Goal: Task Accomplishment & Management: Use online tool/utility

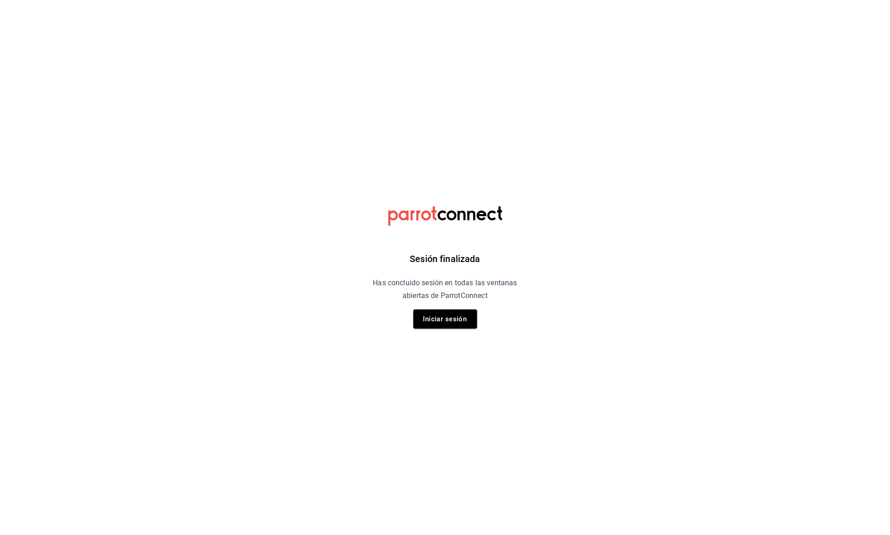
click at [448, 308] on div "Sesión finalizada Has concluido sesión en todas las ventanas abiertas de Parrot…" at bounding box center [445, 267] width 230 height 535
click at [447, 319] on button "Iniciar sesión" at bounding box center [445, 318] width 64 height 19
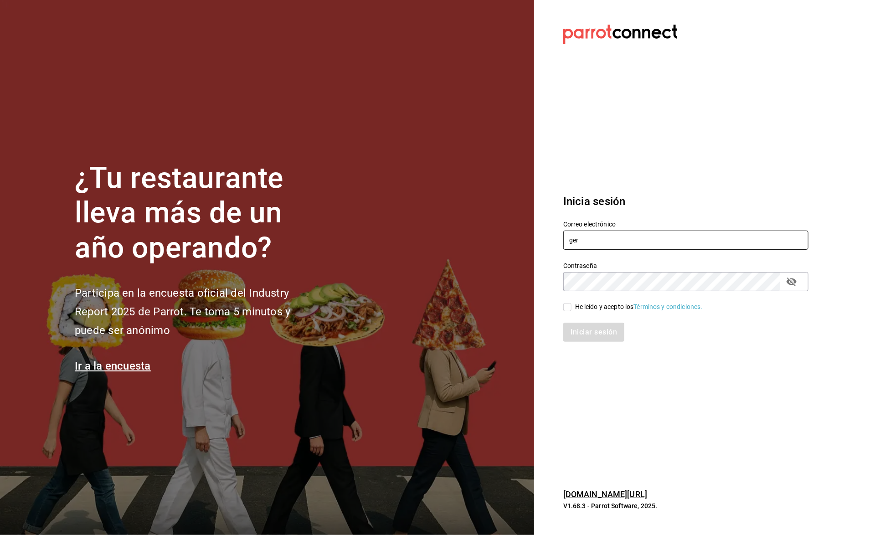
type input "Gerencia@senson.com.mx"
click at [609, 304] on div "He leído y acepto los Términos y condiciones." at bounding box center [639, 307] width 128 height 10
click at [571, 304] on input "He leído y acepto los Términos y condiciones." at bounding box center [567, 307] width 8 height 8
checkbox input "true"
click at [607, 332] on button "Iniciar sesión" at bounding box center [594, 332] width 62 height 19
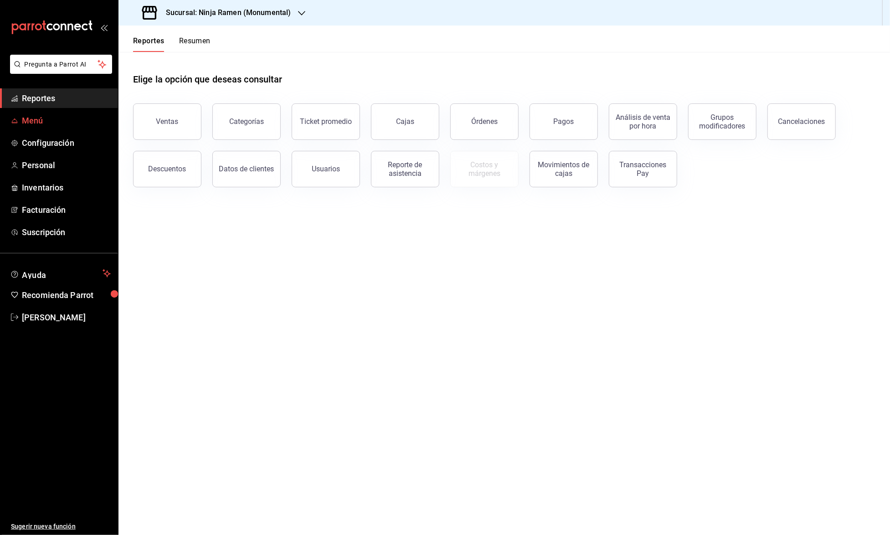
click at [15, 124] on span "mailbox folders" at bounding box center [14, 120] width 7 height 11
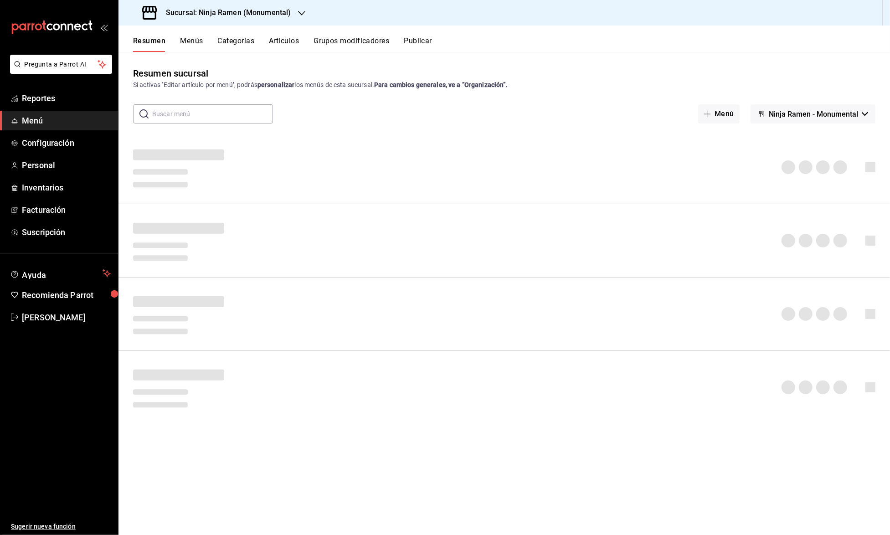
click at [194, 35] on div "Resumen Menús Categorías Artículos Grupos modificadores Publicar" at bounding box center [503, 39] width 771 height 26
click at [192, 41] on button "Menús" at bounding box center [191, 43] width 23 height 15
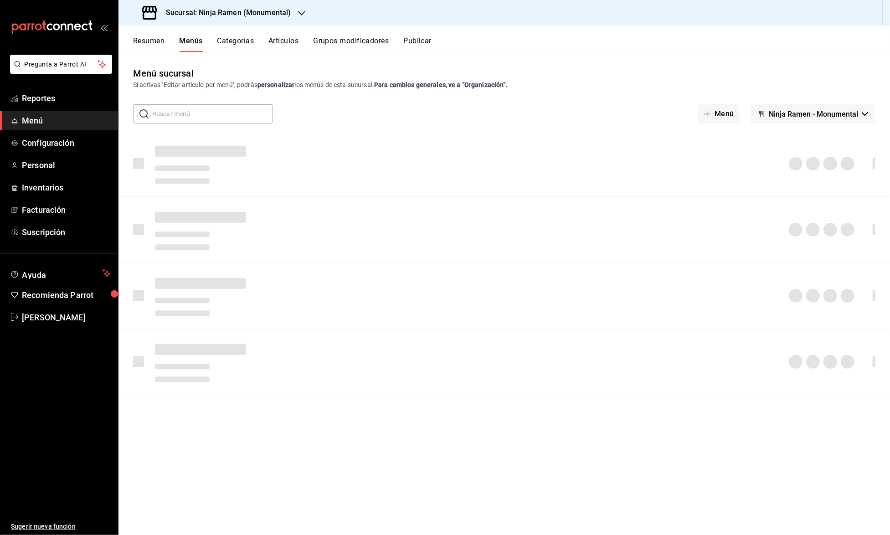
click at [290, 37] on button "Artículos" at bounding box center [283, 43] width 30 height 15
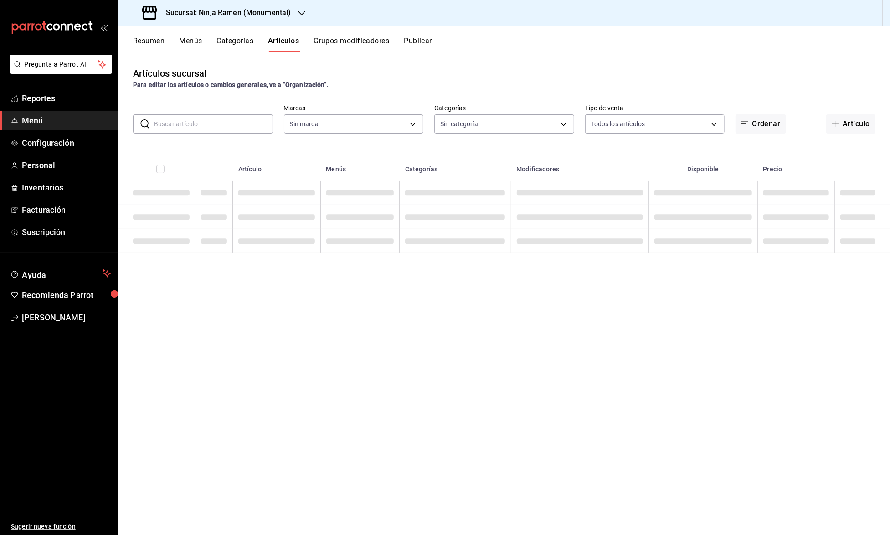
click at [281, 13] on h3 "Sucursal: Ninja Ramen (Monumental)" at bounding box center [225, 12] width 132 height 11
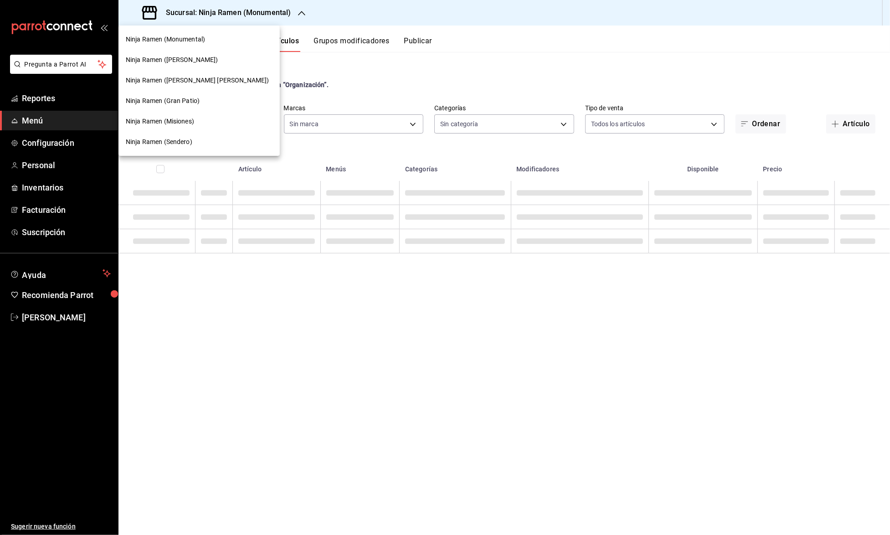
type input "941a7ee8-c1b6-44d2-a910-c29d9c83c70c"
type input "d11c7596-842f-4bf2-b38a-6a7025a79a59,36dc590a-87e6-46de-85a6-f6ec2e0dcf52,a5095…"
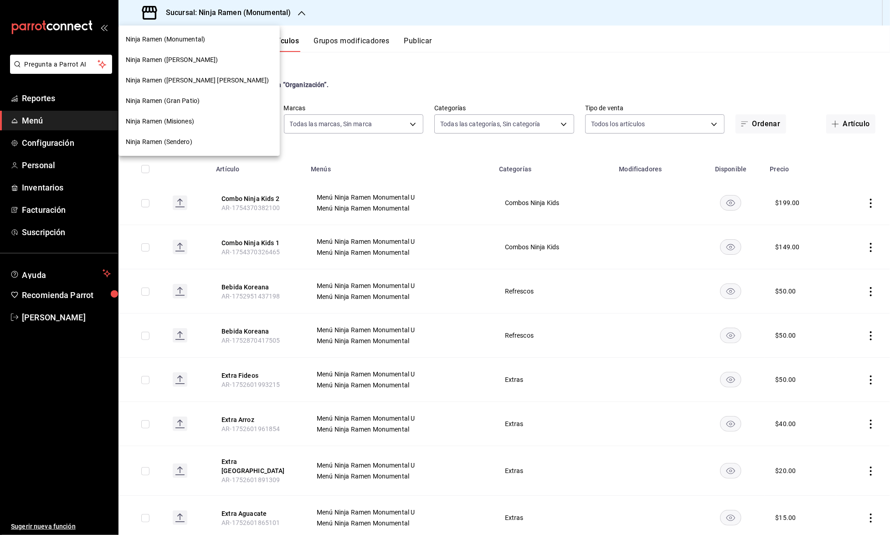
click at [194, 101] on span "Ninja Ramen (Gran Patio)" at bounding box center [163, 101] width 74 height 10
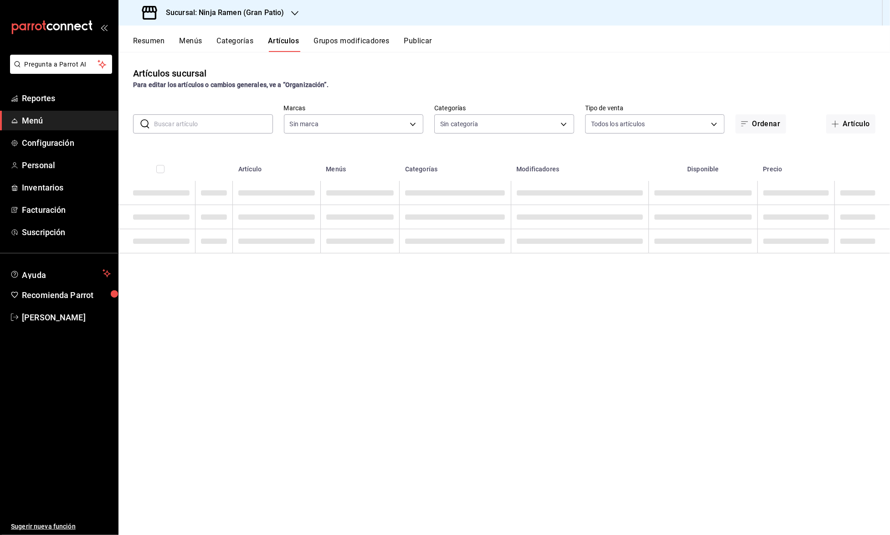
type input "ec26766d-fe29-4bb6-ba7b-804b97db4678,fd72c259-21a4-4453-bd5a-24d6e73214ce,68e91…"
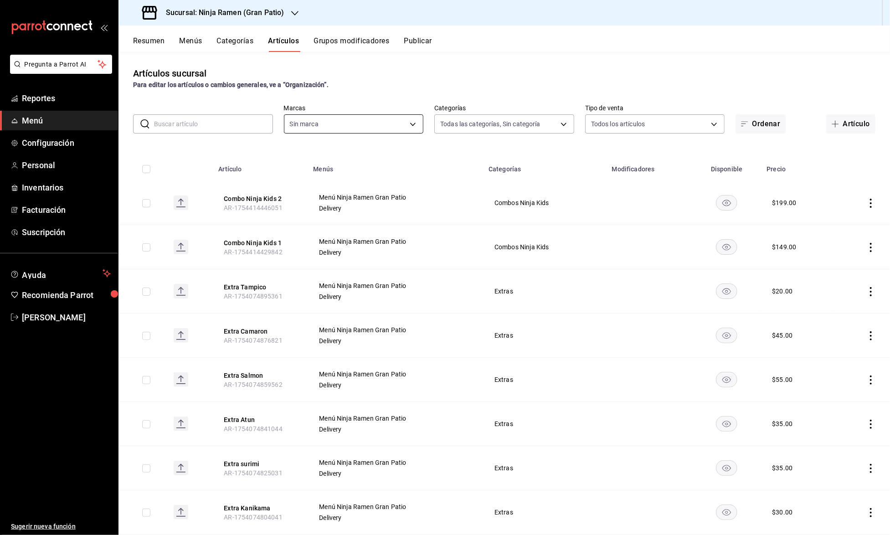
type input "0d3d54d2-317b-4c12-8240-5af3502e9e0c"
click at [190, 121] on input "text" at bounding box center [213, 124] width 119 height 18
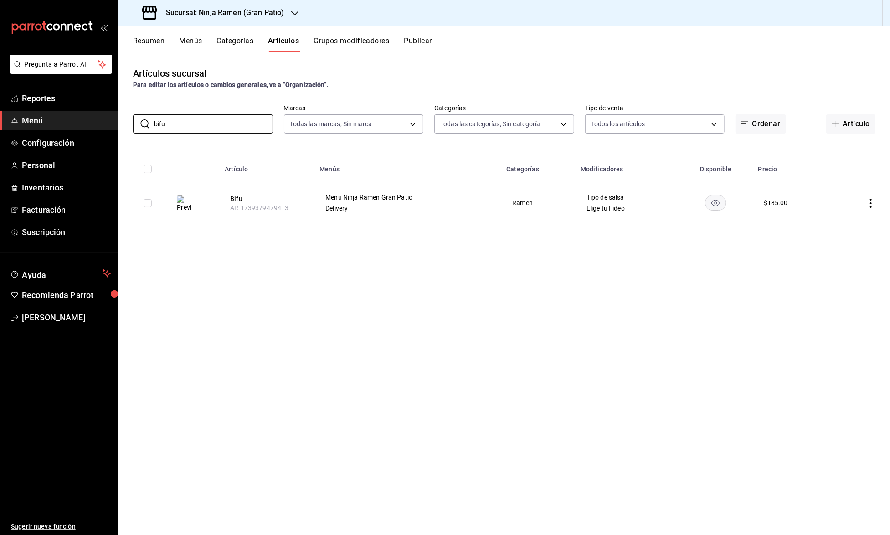
type input "bifu"
click at [288, 10] on div "Sucursal: Ninja Ramen (Gran Patio)" at bounding box center [214, 13] width 176 height 26
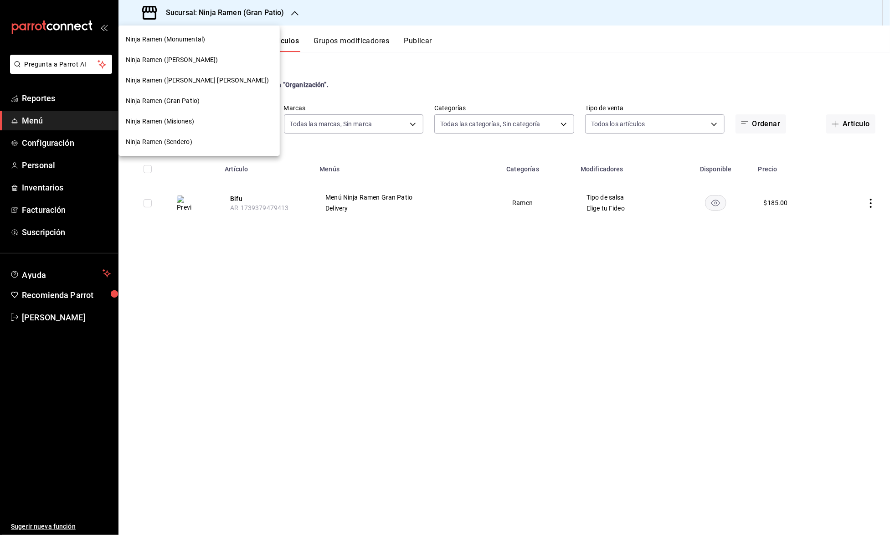
click at [199, 137] on div "Ninja Ramen (Sendero)" at bounding box center [199, 142] width 147 height 10
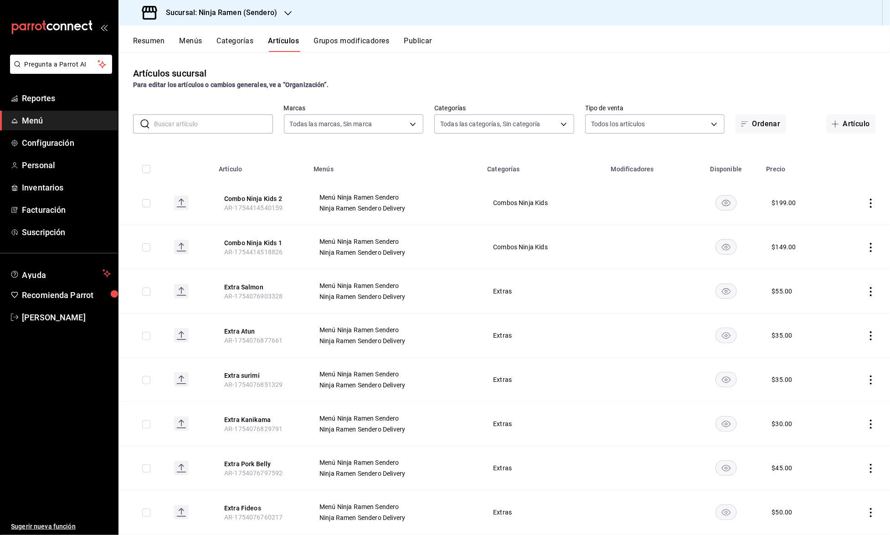
type input "a81e74d5-4026-4601-816e-611545ac76be"
type input "cfadaddc-da4b-4f9f-9189-9f14436ea922,5e30e749-35c6-484c-ba19-2cf8798bd027,313f7…"
click at [236, 126] on input "text" at bounding box center [213, 124] width 119 height 18
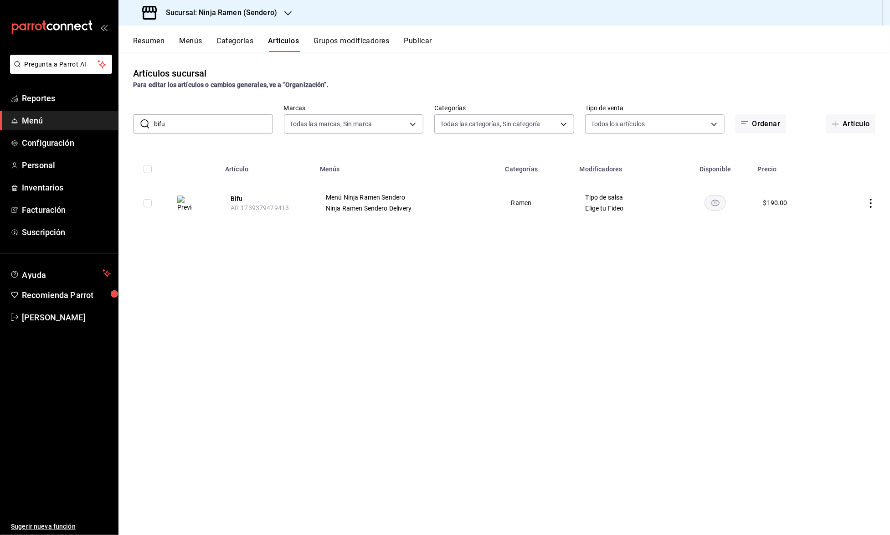
click at [209, 126] on input "bifu" at bounding box center [213, 124] width 119 height 18
type input "bifu"
click at [238, 194] on button "Bifu" at bounding box center [267, 198] width 73 height 9
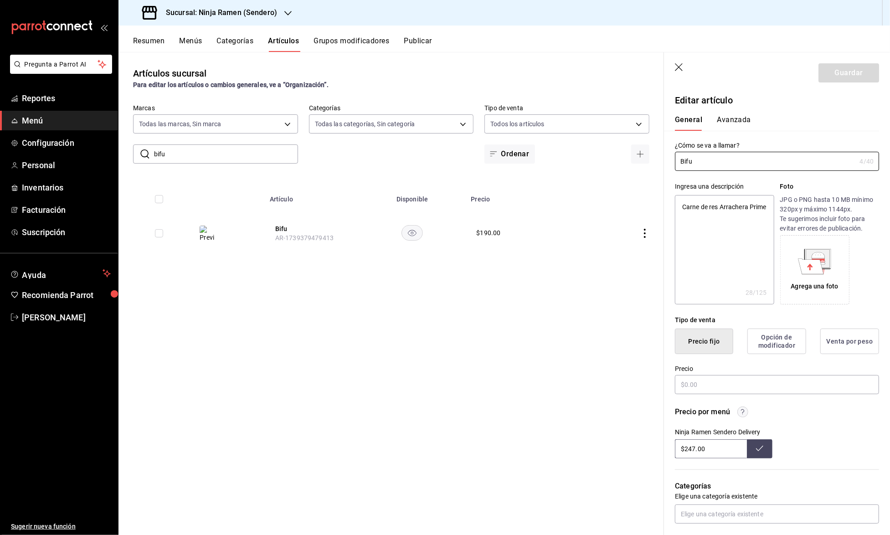
type textarea "x"
type input "$190.00"
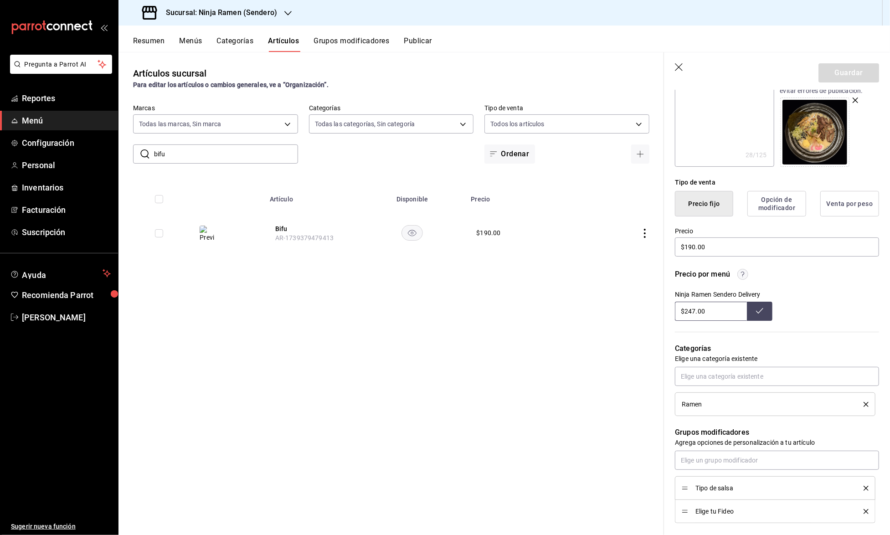
scroll to position [138, 0]
click at [678, 64] on icon "button" at bounding box center [679, 67] width 9 height 9
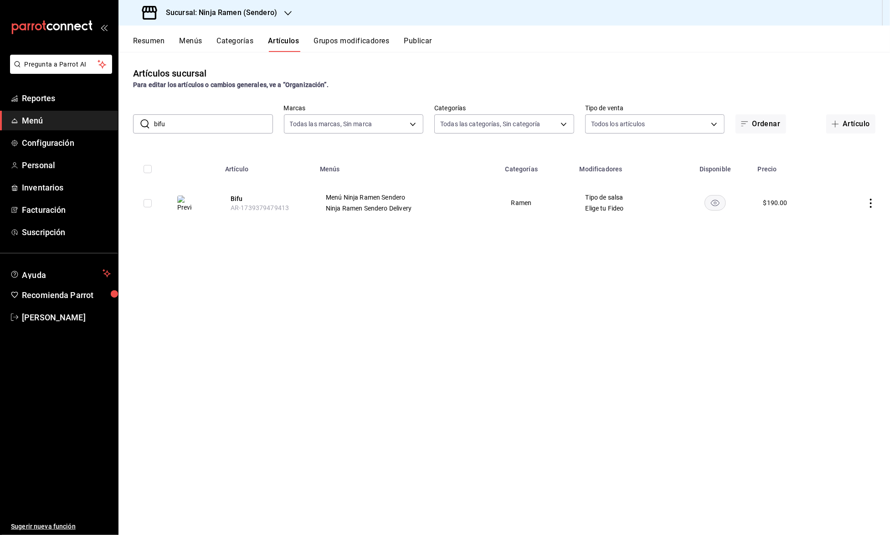
click at [232, 122] on input "bifu" at bounding box center [213, 124] width 119 height 18
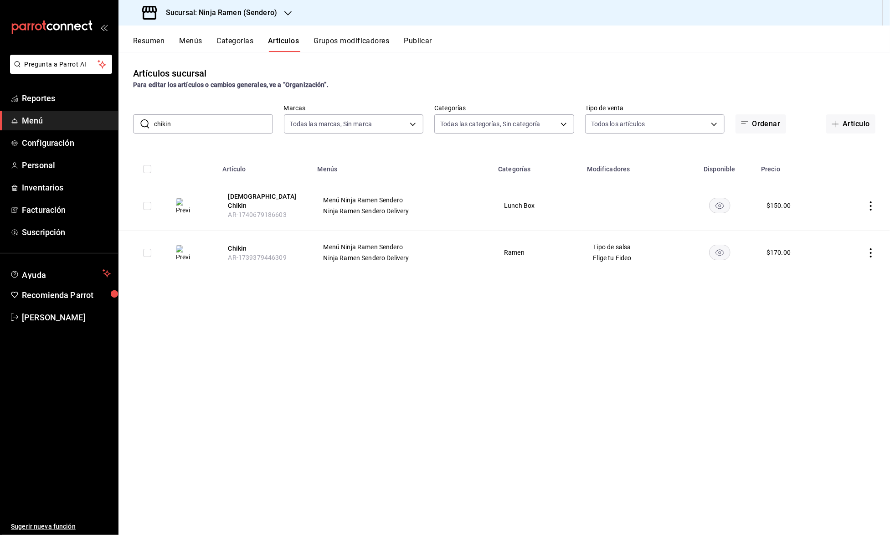
click at [243, 117] on input "chikin" at bounding box center [213, 124] width 119 height 18
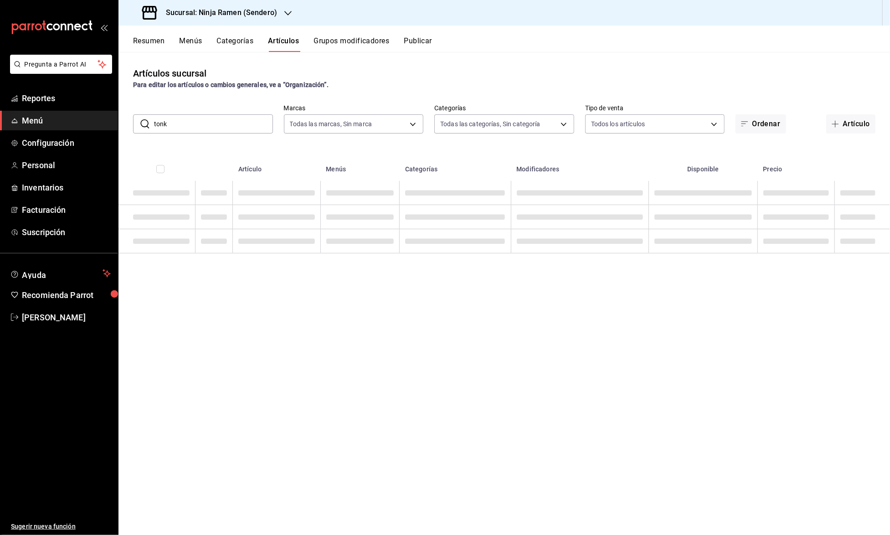
type input "tonko"
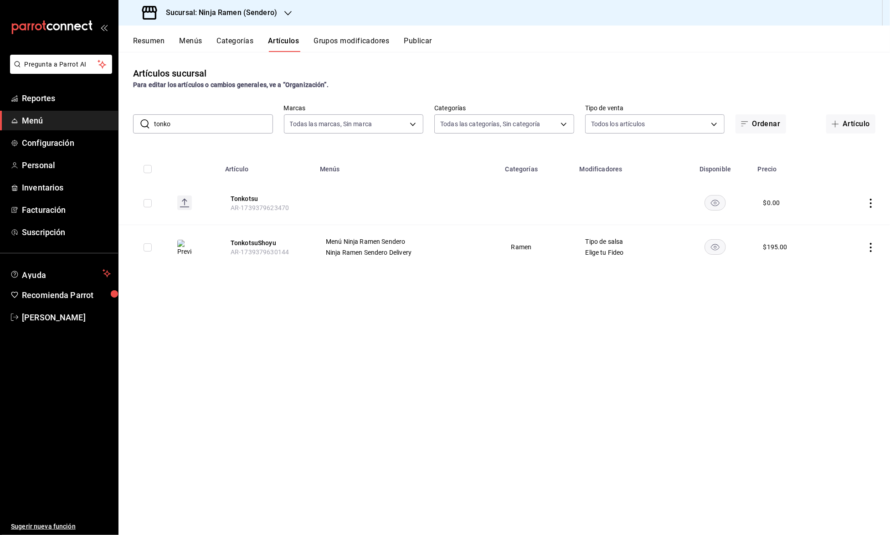
click at [195, 119] on input "tonko" at bounding box center [213, 124] width 119 height 18
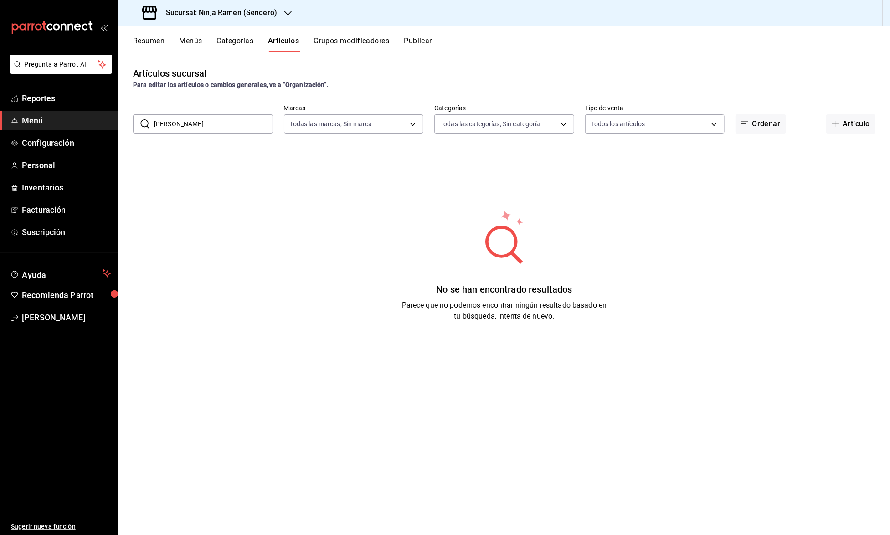
click at [198, 119] on input "[PERSON_NAME]" at bounding box center [213, 124] width 119 height 18
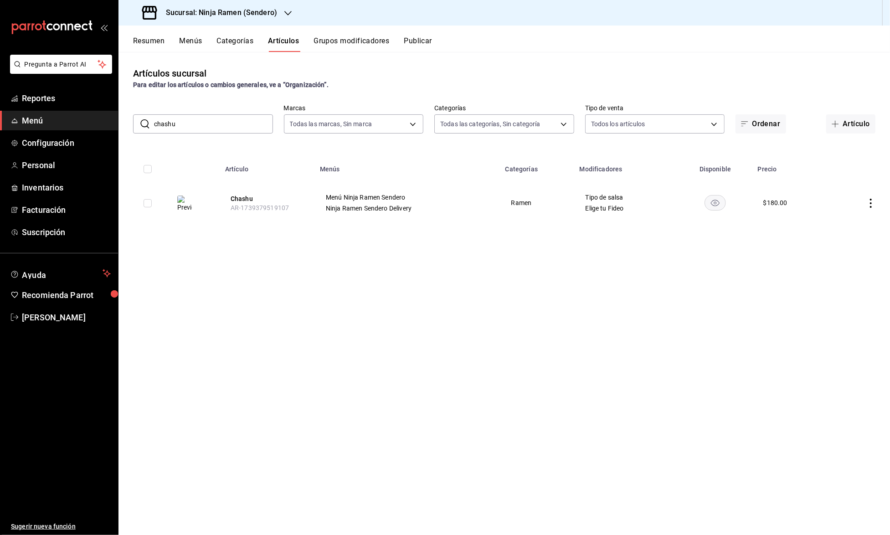
click at [184, 129] on input "chashu" at bounding box center [213, 124] width 119 height 18
click at [184, 127] on input "spicy" at bounding box center [213, 124] width 119 height 18
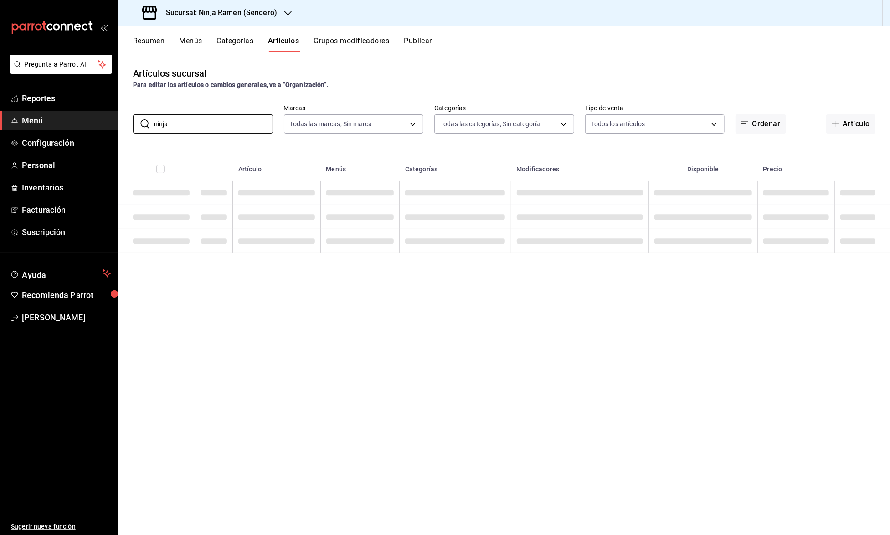
click at [332, 310] on div "Artículos sucursal Para editar los artículos o cambios generales, ve a “Organiz…" at bounding box center [503, 293] width 771 height 482
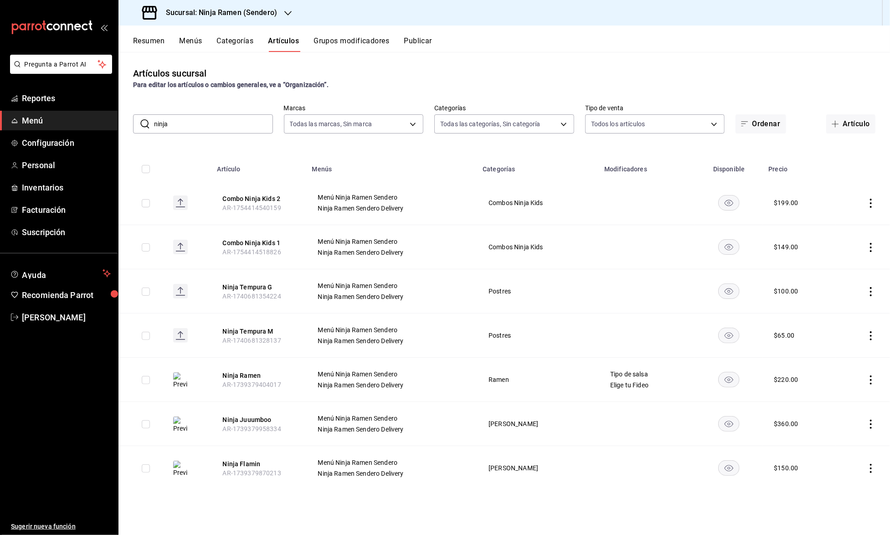
click at [210, 122] on input "ninja" at bounding box center [213, 124] width 119 height 18
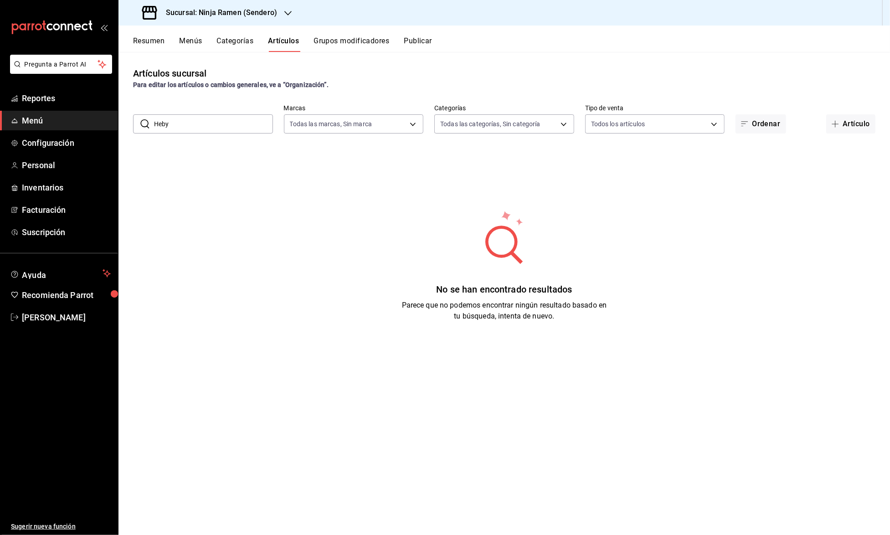
click at [191, 124] on input "Heby" at bounding box center [213, 124] width 119 height 18
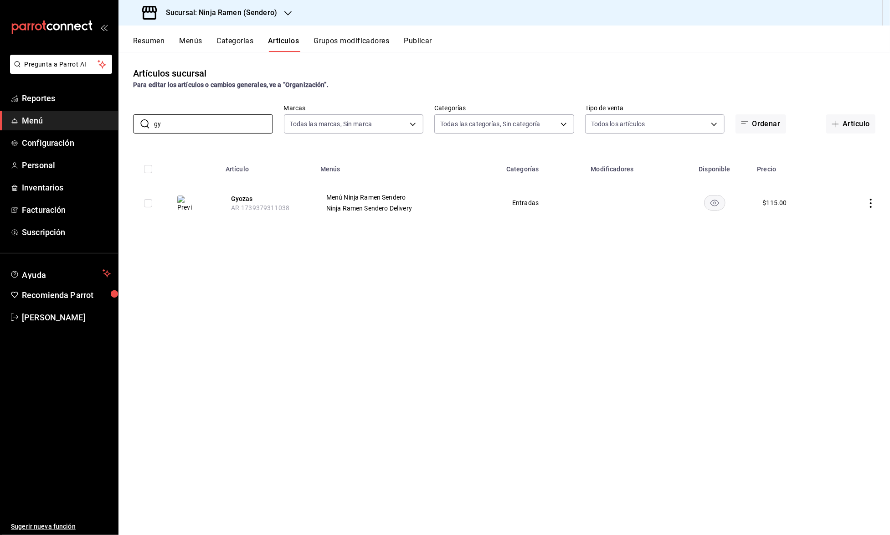
type input "g"
click at [194, 128] on input "[PERSON_NAME]" at bounding box center [213, 124] width 119 height 18
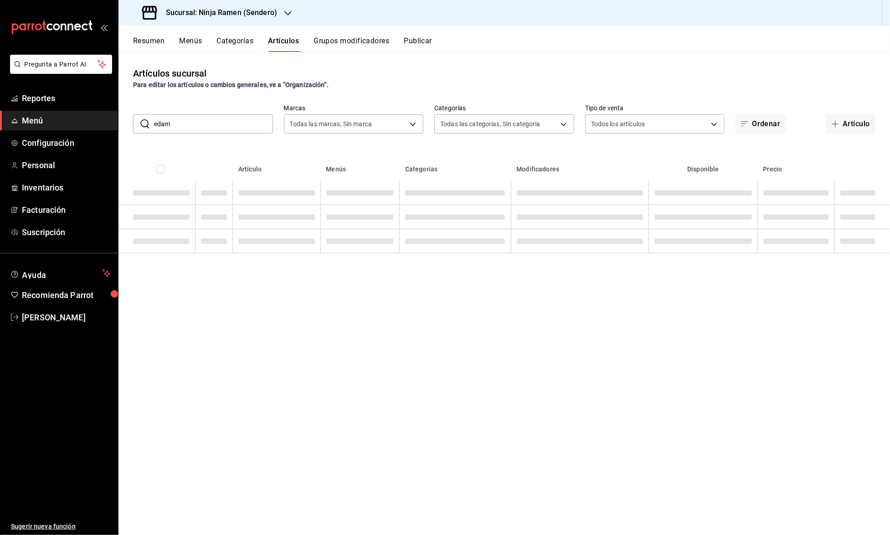
type input "edama"
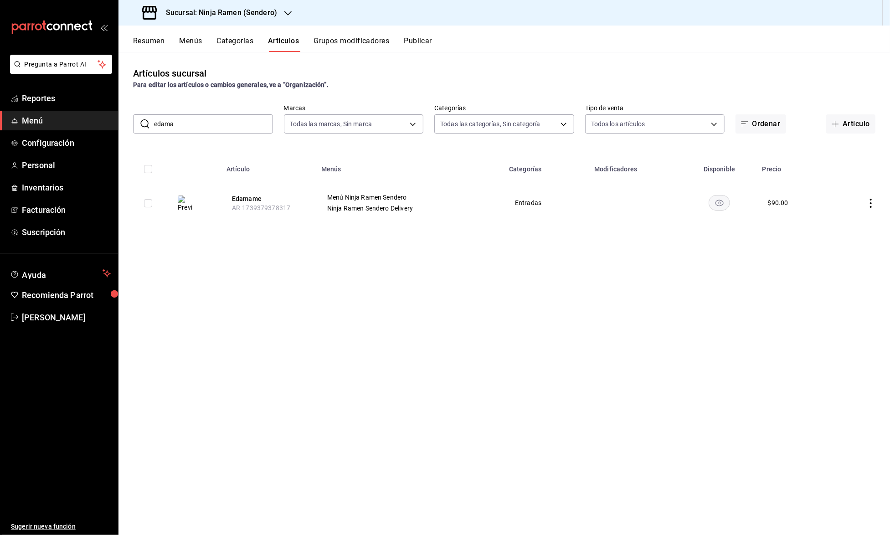
click at [248, 120] on input "edama" at bounding box center [213, 124] width 119 height 18
click at [200, 124] on input "bifu" at bounding box center [213, 124] width 119 height 18
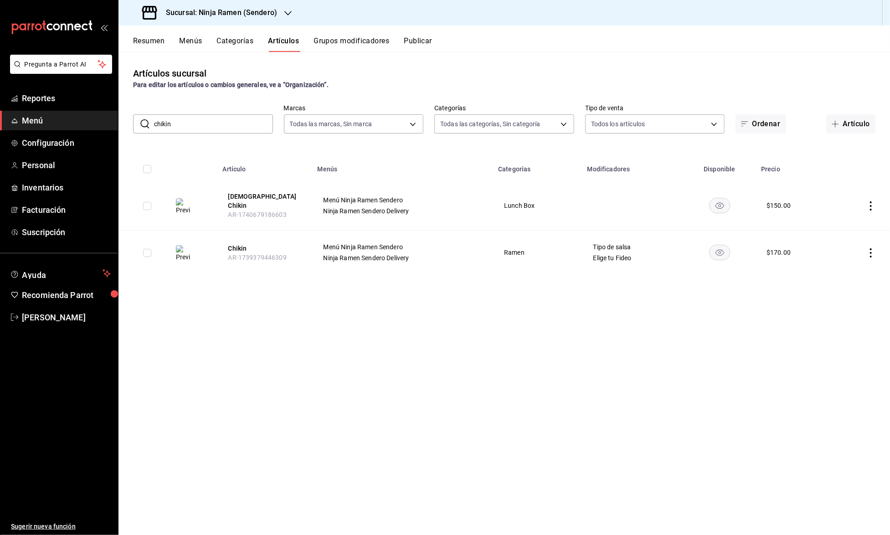
click at [232, 118] on input "chikin" at bounding box center [213, 124] width 119 height 18
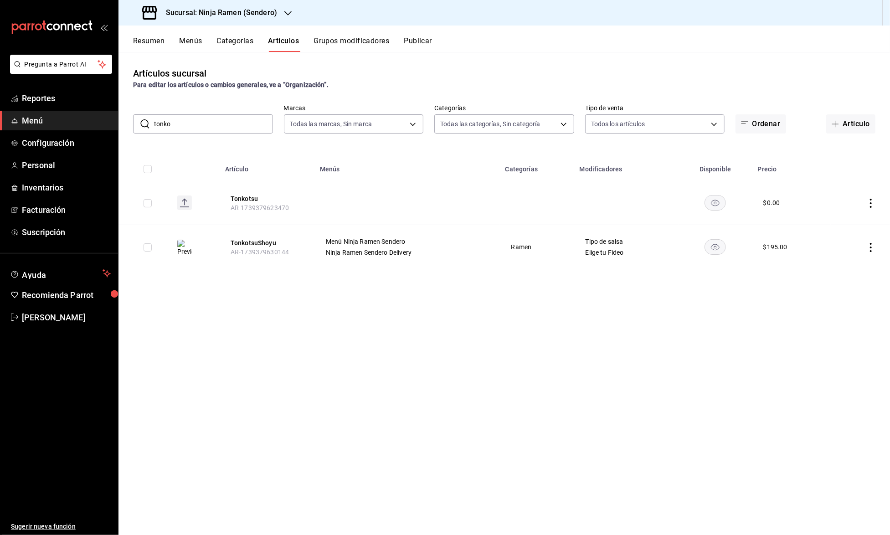
click at [189, 127] on input "tonko" at bounding box center [213, 124] width 119 height 18
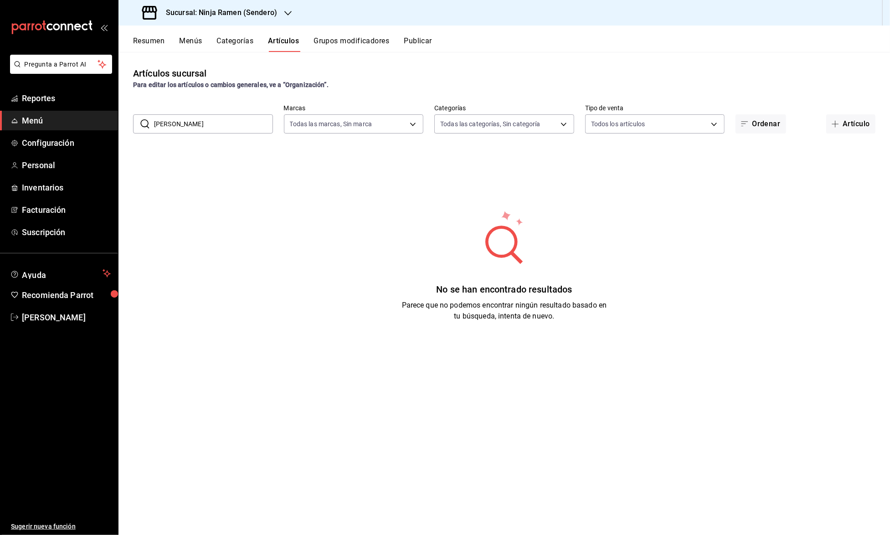
click at [223, 122] on input "[PERSON_NAME]" at bounding box center [213, 124] width 119 height 18
type input "s"
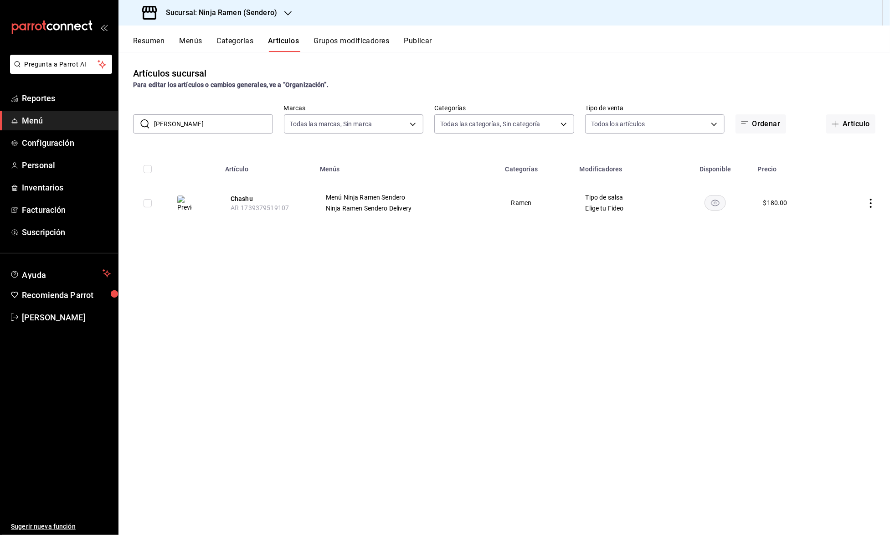
click at [219, 124] on input "[PERSON_NAME]" at bounding box center [213, 124] width 119 height 18
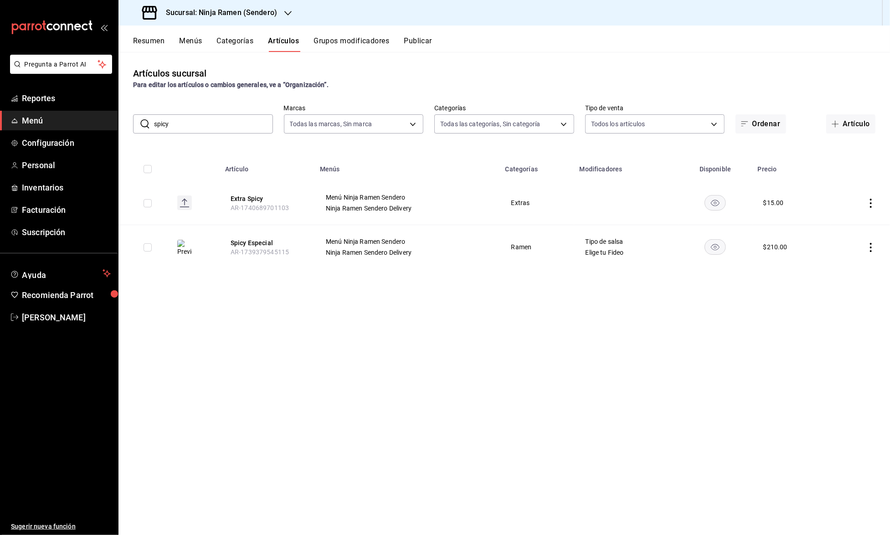
click at [219, 122] on input "spicy" at bounding box center [213, 124] width 119 height 18
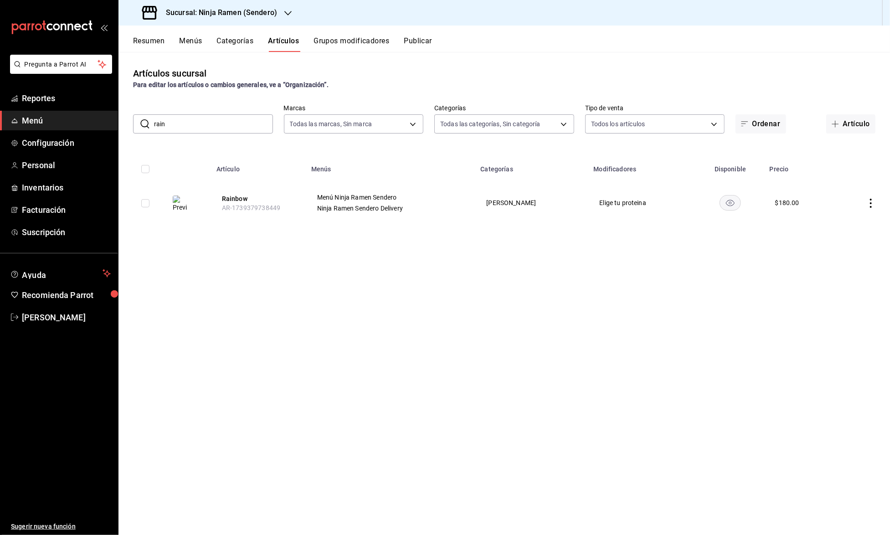
click at [160, 122] on input "rain" at bounding box center [213, 124] width 119 height 18
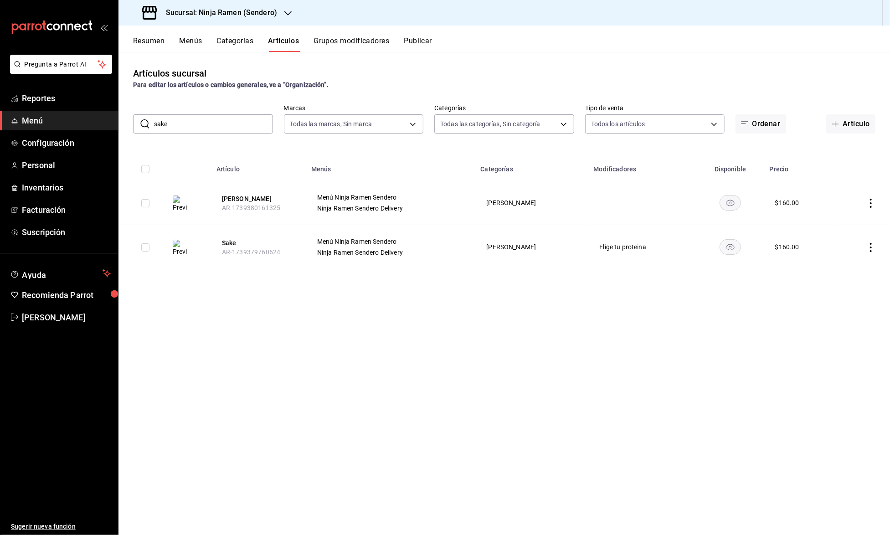
click at [169, 119] on input "sake" at bounding box center [213, 124] width 119 height 18
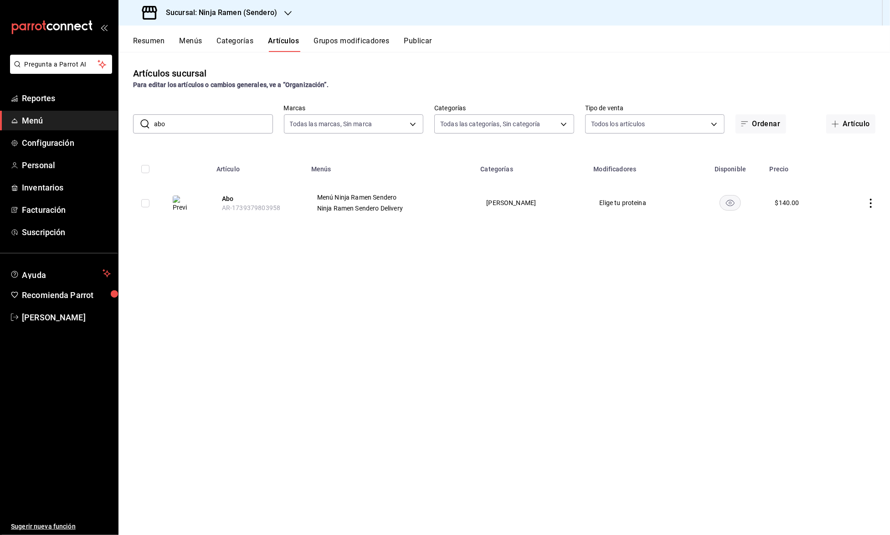
click at [204, 129] on input "abo" at bounding box center [213, 124] width 119 height 18
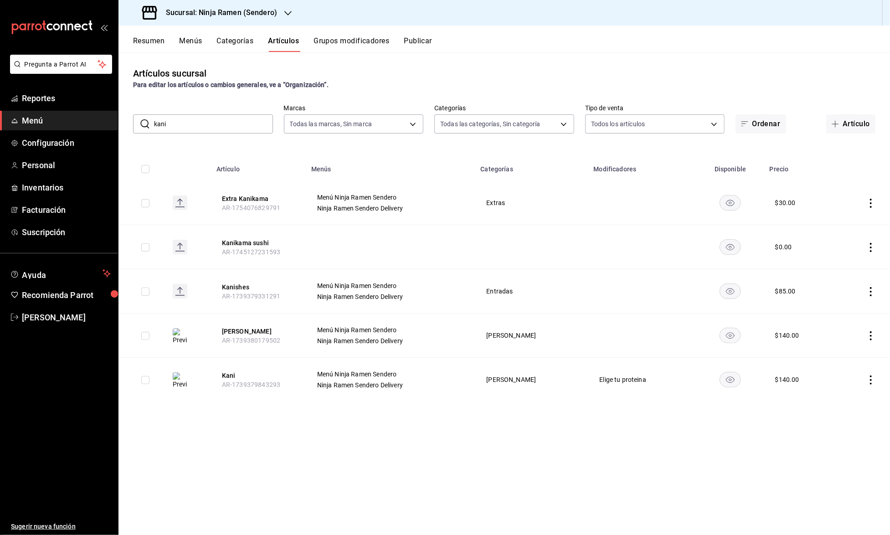
click at [174, 118] on input "kani" at bounding box center [213, 124] width 119 height 18
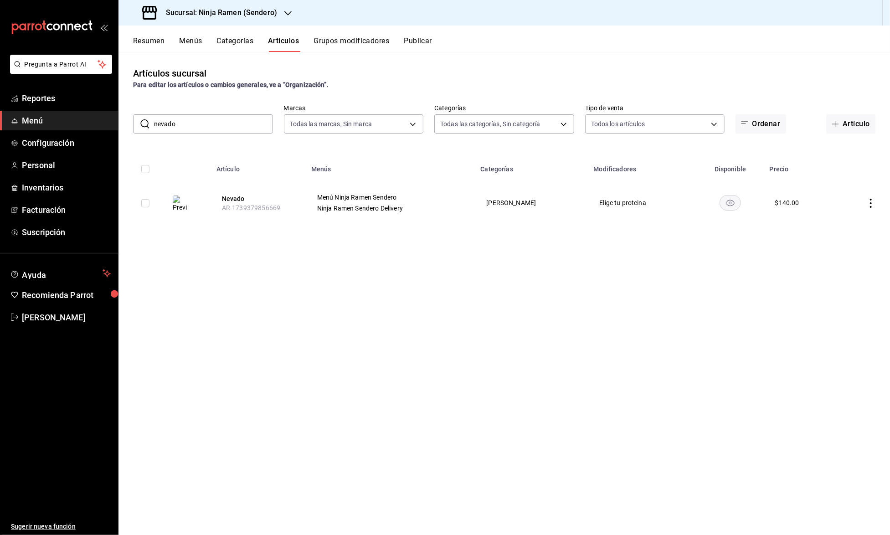
click at [192, 119] on input "nevado" at bounding box center [213, 124] width 119 height 18
click at [198, 120] on input "flamin" at bounding box center [213, 124] width 119 height 18
click at [240, 128] on input "maguro" at bounding box center [213, 124] width 119 height 18
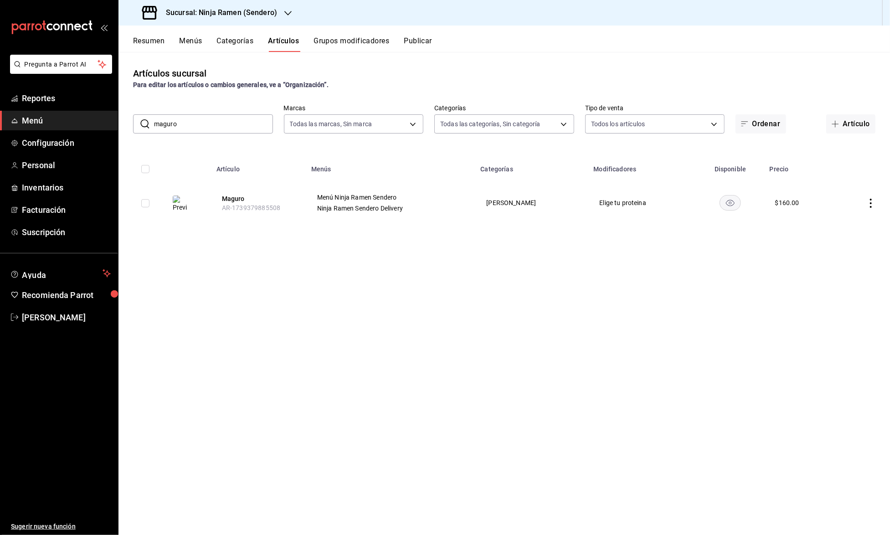
click at [240, 128] on input "maguro" at bounding box center [213, 124] width 119 height 18
click at [228, 126] on input "cielo" at bounding box center [213, 124] width 119 height 18
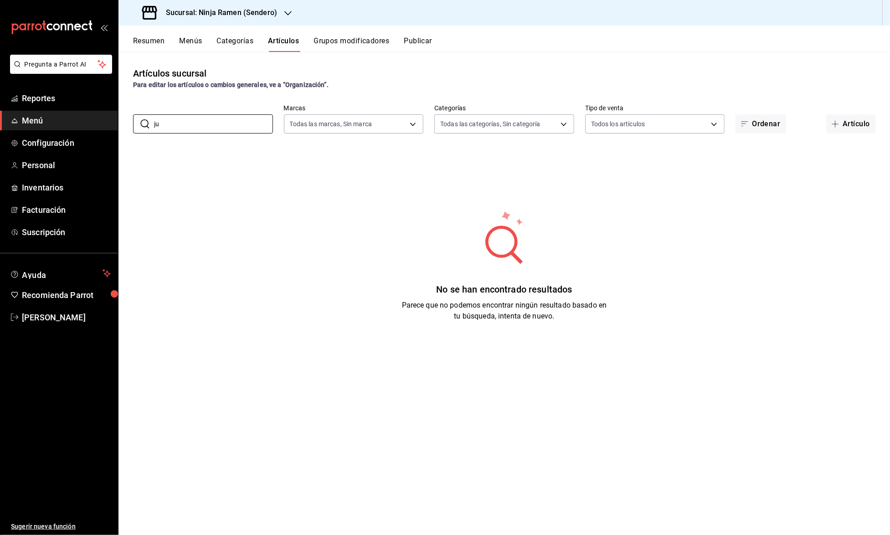
type input "j"
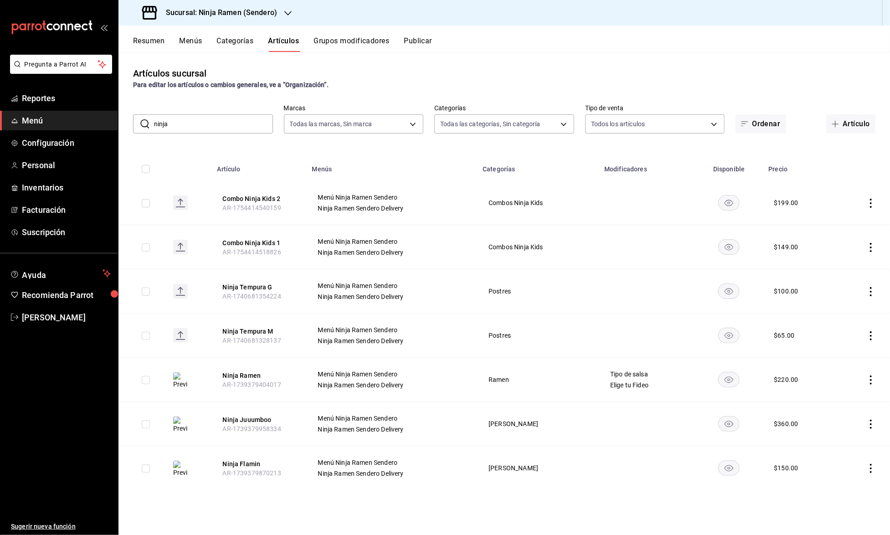
click at [183, 119] on input "ninja" at bounding box center [213, 124] width 119 height 18
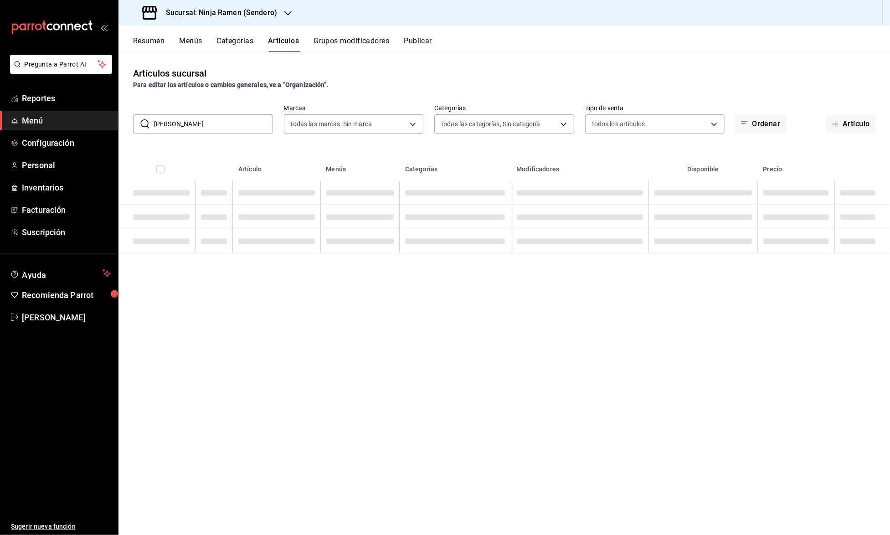
click at [162, 129] on input "[PERSON_NAME]" at bounding box center [213, 124] width 119 height 18
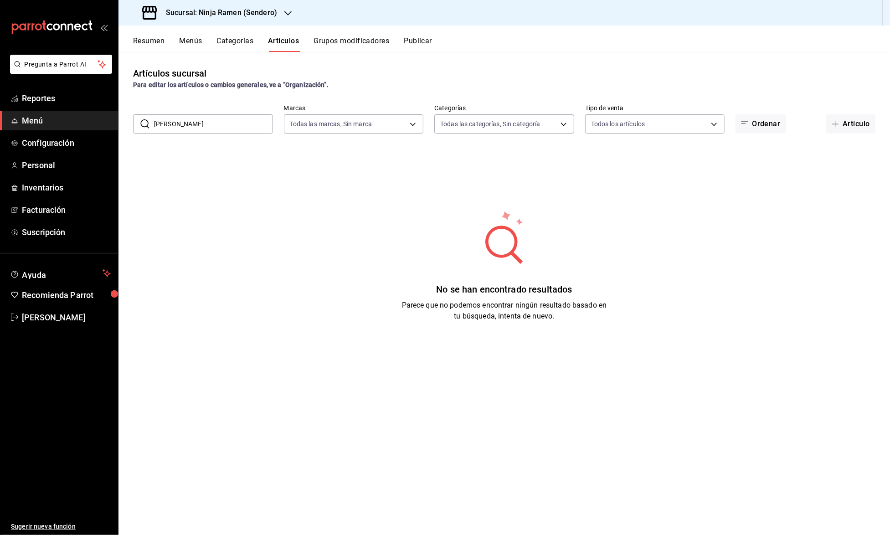
click at [162, 123] on input "[PERSON_NAME]" at bounding box center [213, 124] width 119 height 18
click at [190, 127] on input "[PERSON_NAME]" at bounding box center [213, 124] width 119 height 18
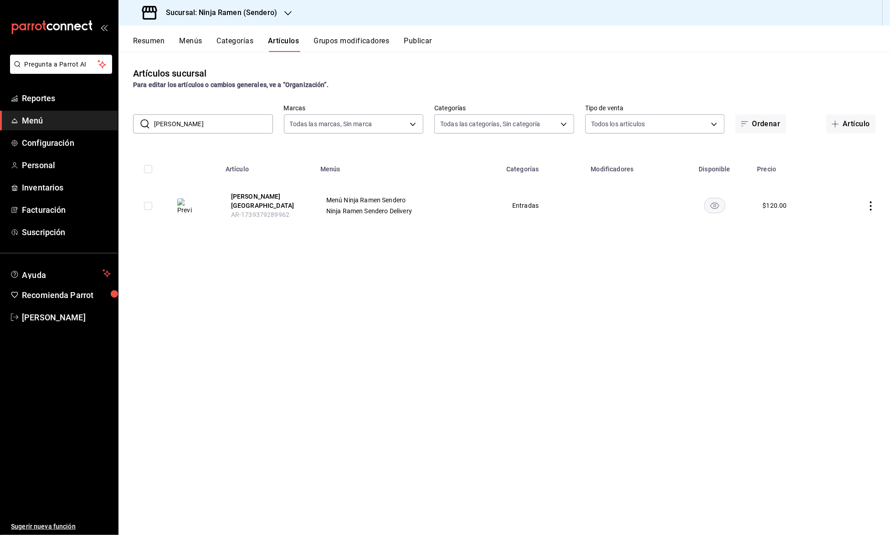
click at [195, 121] on input "[PERSON_NAME]" at bounding box center [213, 124] width 119 height 18
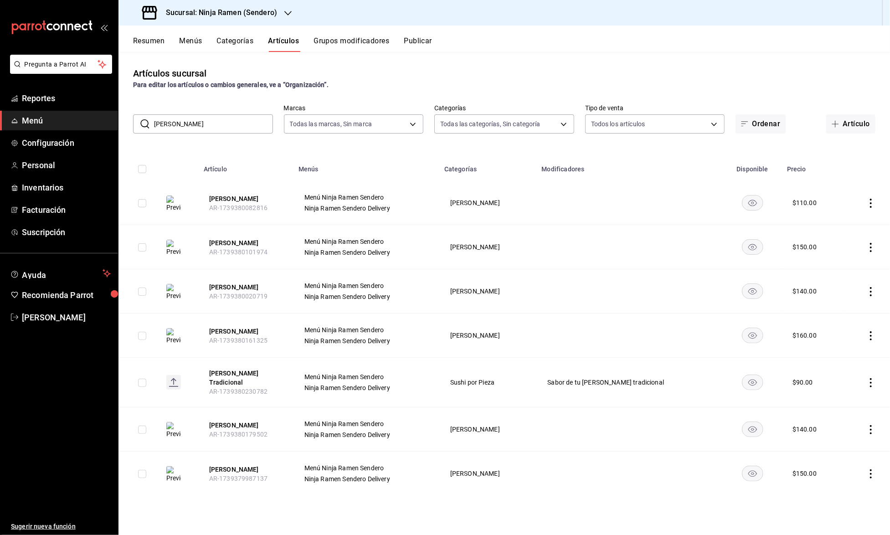
click at [185, 124] on input "[PERSON_NAME]" at bounding box center [213, 124] width 119 height 18
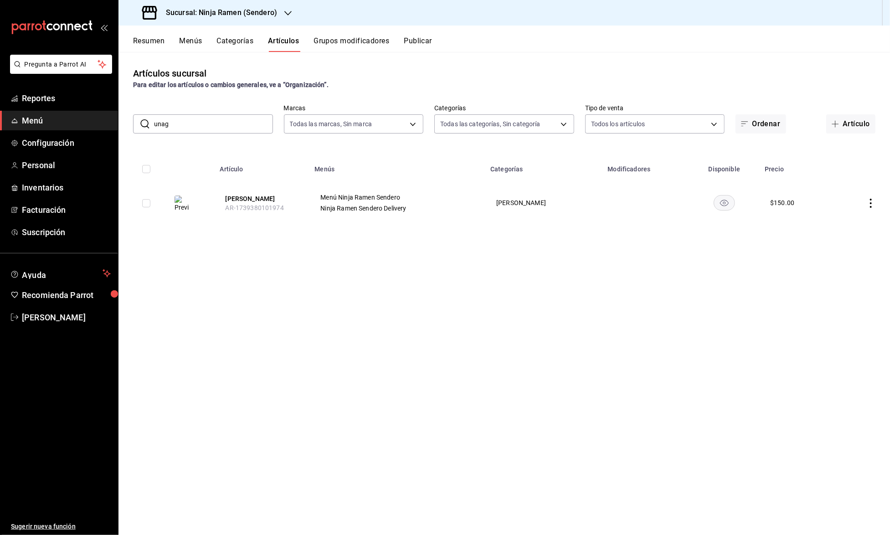
click at [238, 122] on input "unag" at bounding box center [213, 124] width 119 height 18
click at [263, 126] on input "tory" at bounding box center [213, 124] width 119 height 18
type input "s"
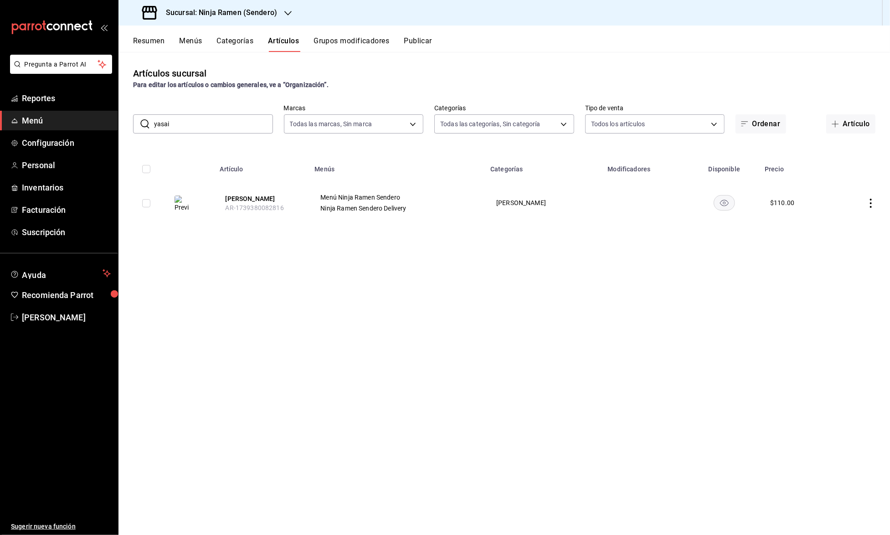
click at [212, 126] on input "yasai" at bounding box center [213, 124] width 119 height 18
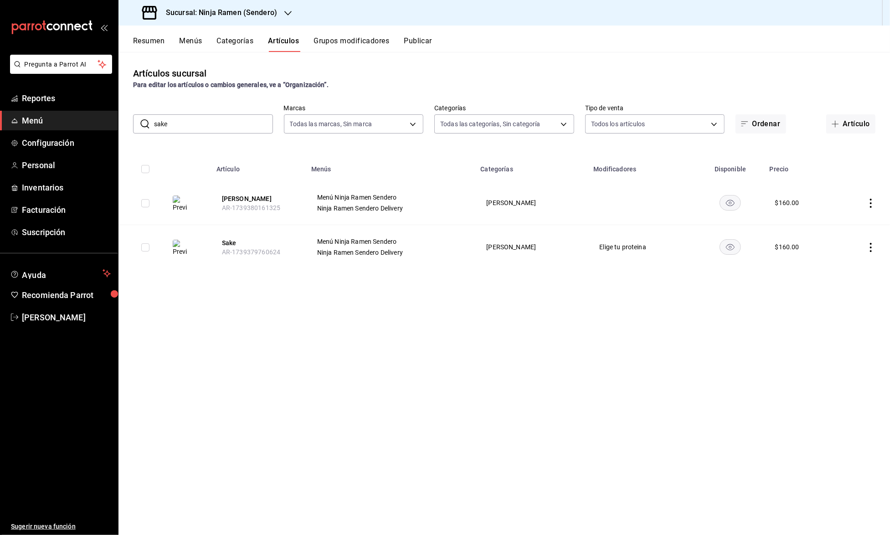
click at [192, 123] on input "sake" at bounding box center [213, 124] width 119 height 18
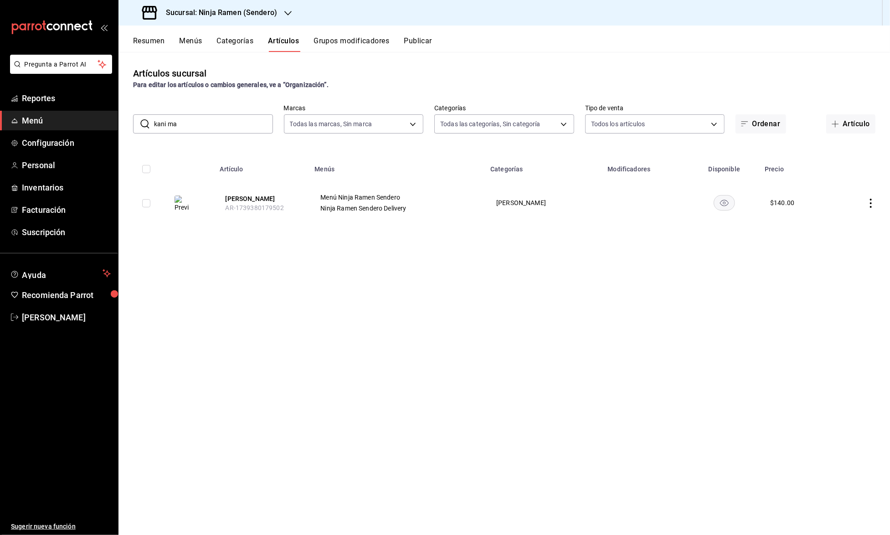
click at [233, 115] on input "kani ma" at bounding box center [213, 124] width 119 height 18
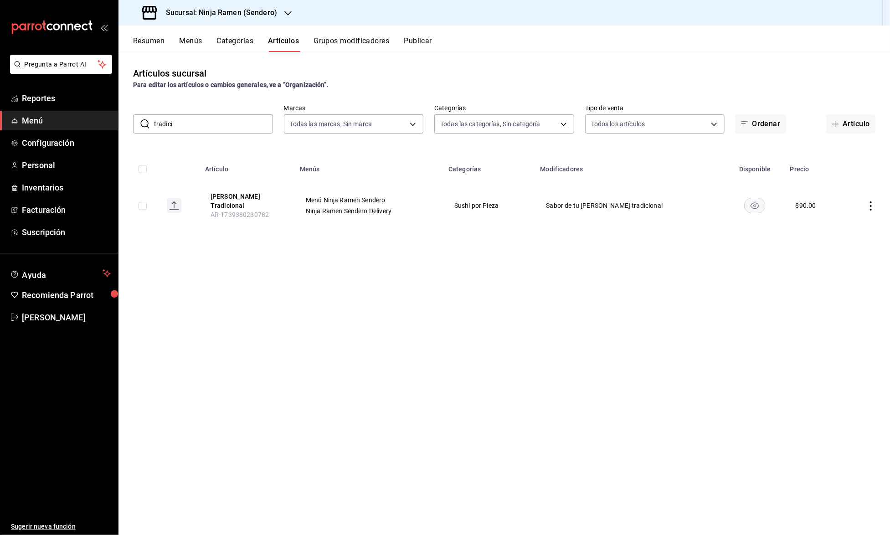
click at [206, 118] on input "tradici" at bounding box center [213, 124] width 119 height 18
type input "ball"
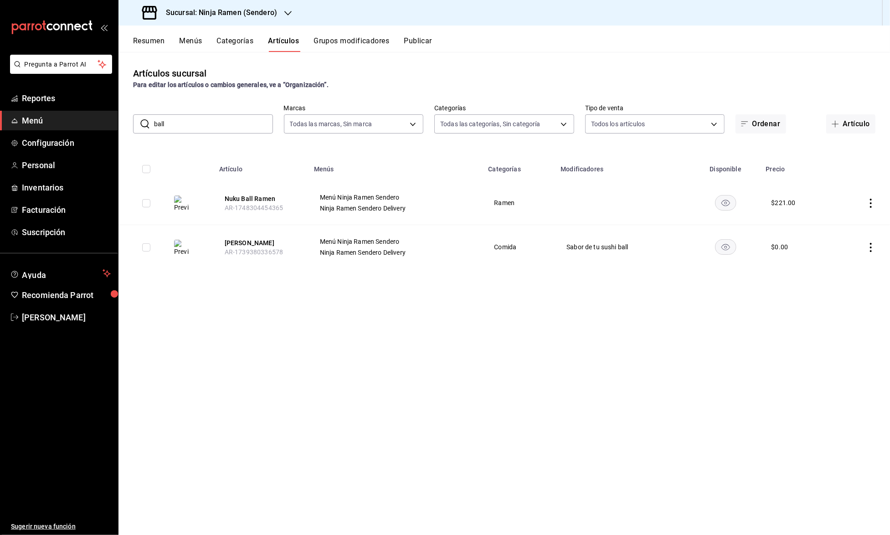
click at [215, 117] on input "ball" at bounding box center [213, 124] width 119 height 18
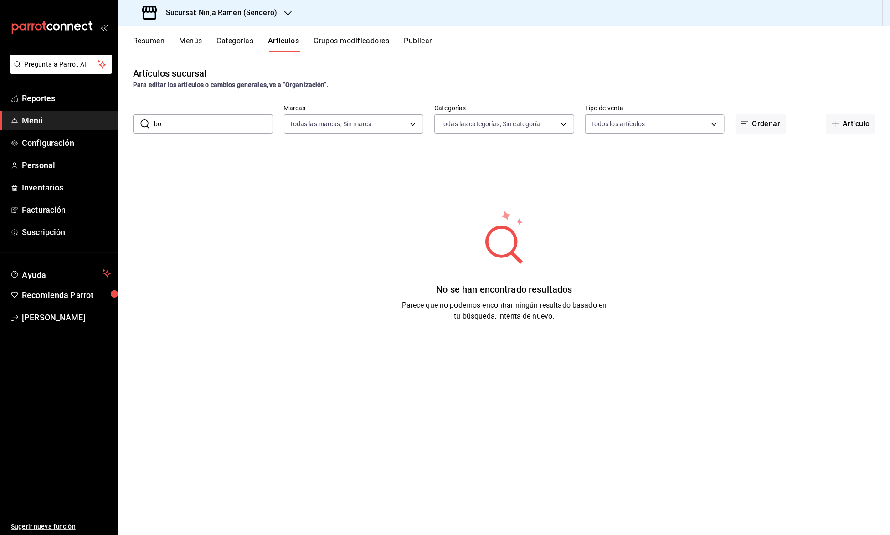
type input "b"
type input "sushi"
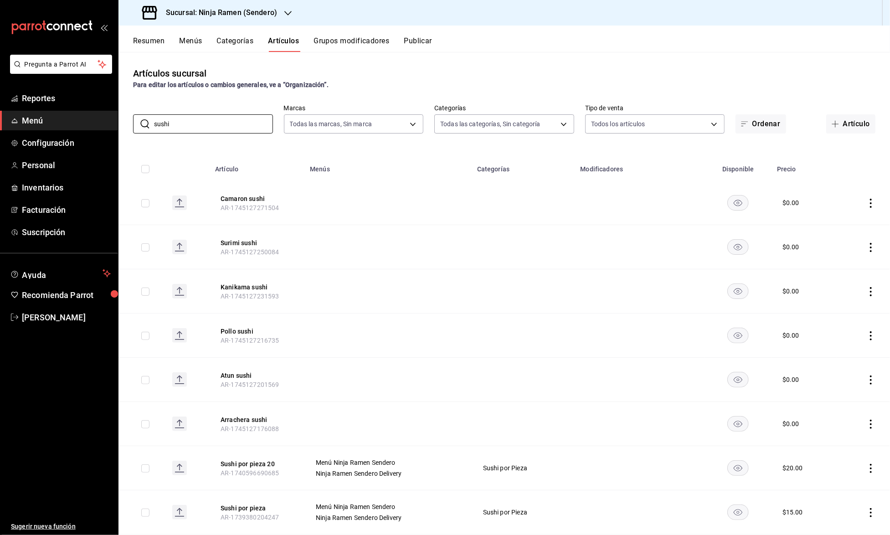
click at [370, 43] on button "Grupos modificadores" at bounding box center [351, 43] width 76 height 15
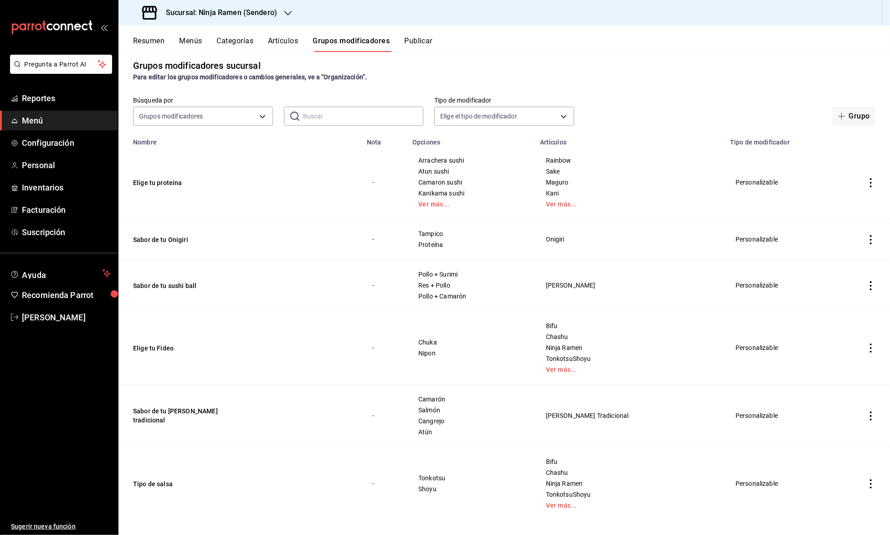
click at [251, 275] on td "Sabor de tu sushi ball" at bounding box center [239, 285] width 243 height 51
click at [181, 277] on td "Sabor de tu sushi ball" at bounding box center [239, 285] width 243 height 51
click at [181, 282] on button "Sabor de tu sushi ball" at bounding box center [187, 285] width 109 height 9
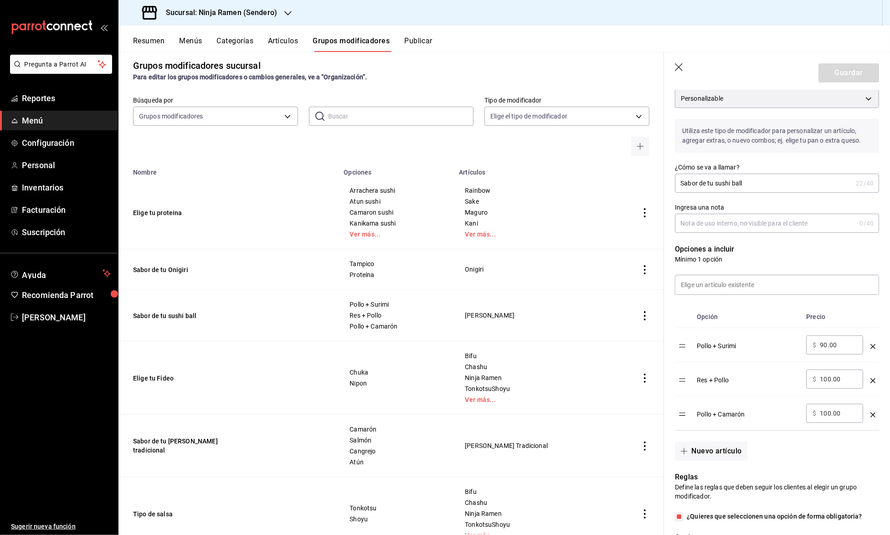
scroll to position [92, 0]
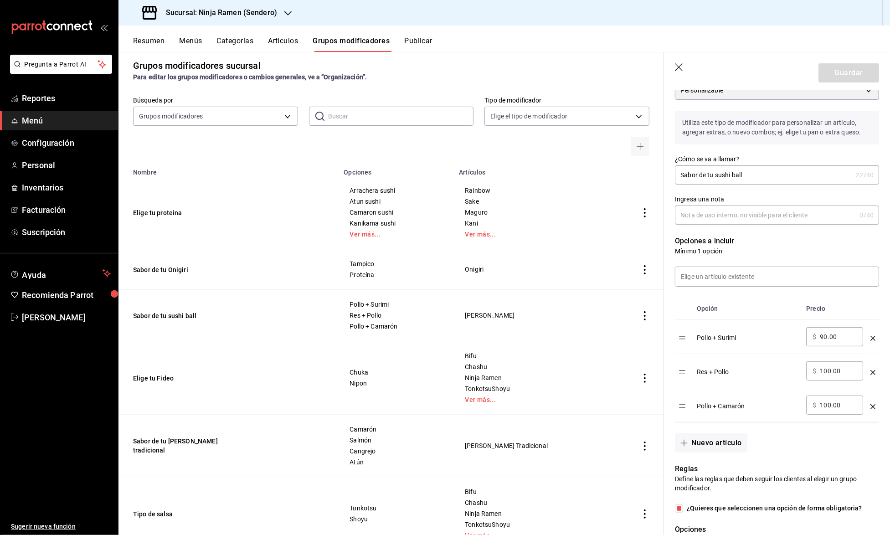
click at [835, 332] on input "90.00" at bounding box center [838, 336] width 37 height 9
click at [676, 63] on icon "button" at bounding box center [679, 67] width 9 height 9
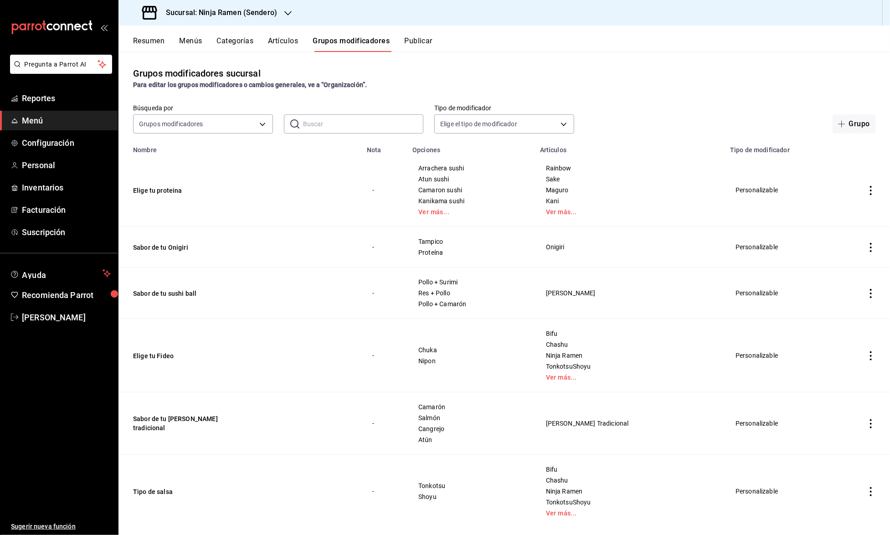
click at [294, 40] on button "Artículos" at bounding box center [283, 43] width 30 height 15
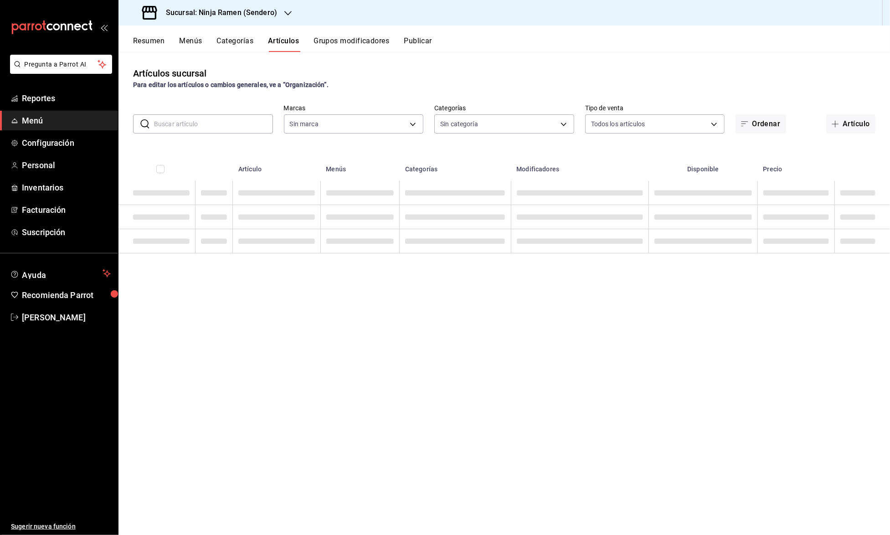
type input "a81e74d5-4026-4601-816e-611545ac76be"
type input "cfadaddc-da4b-4f9f-9189-9f14436ea922,5e30e749-35c6-484c-ba19-2cf8798bd027,313f7…"
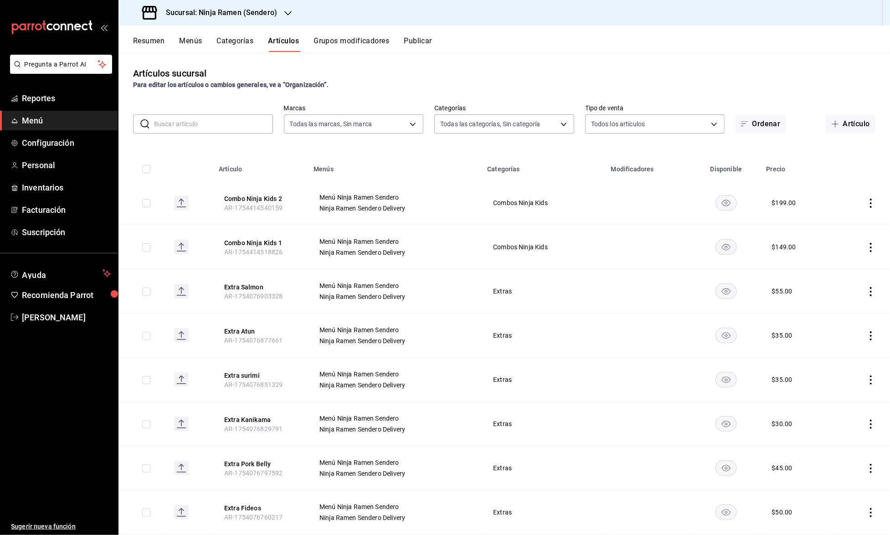
click at [188, 128] on input "text" at bounding box center [213, 124] width 119 height 18
click at [159, 41] on button "Resumen" at bounding box center [148, 43] width 31 height 15
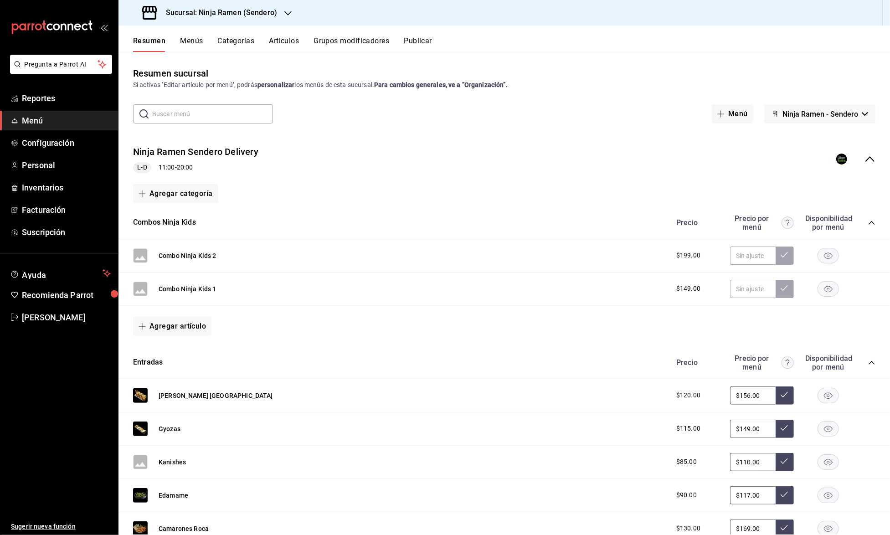
click at [876, 158] on div "Ninja Ramen Sendero Delivery [PERSON_NAME] 11:00 - 20:00" at bounding box center [503, 159] width 771 height 42
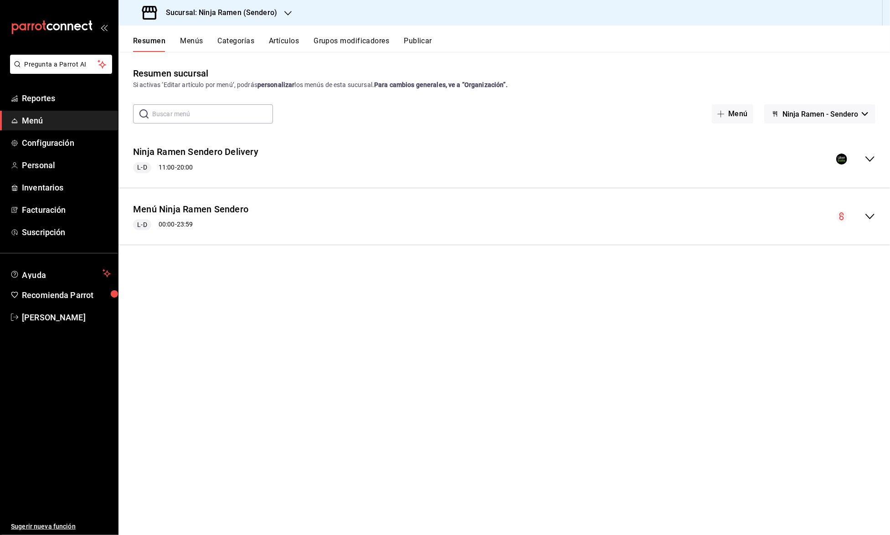
click at [861, 217] on div "collapse-menu-row" at bounding box center [855, 216] width 39 height 11
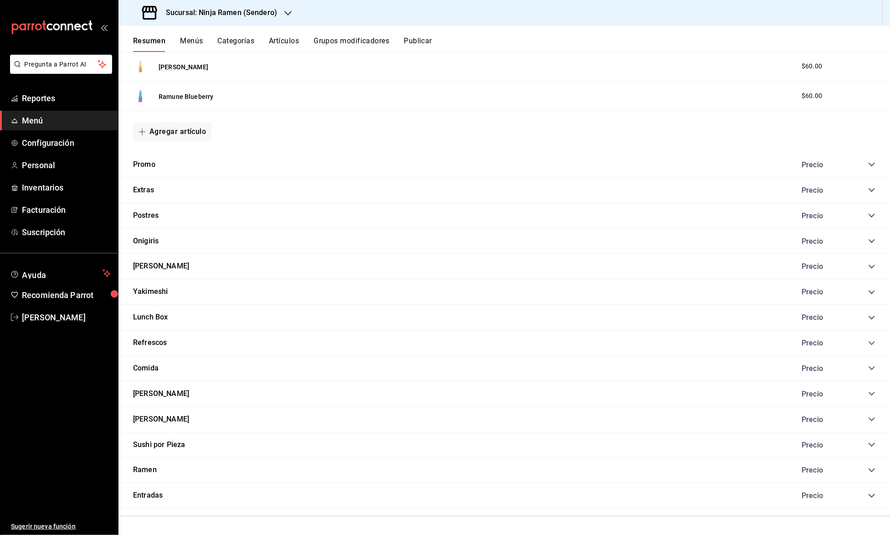
scroll to position [542, 0]
click at [158, 392] on button "[PERSON_NAME]" at bounding box center [161, 394] width 56 height 10
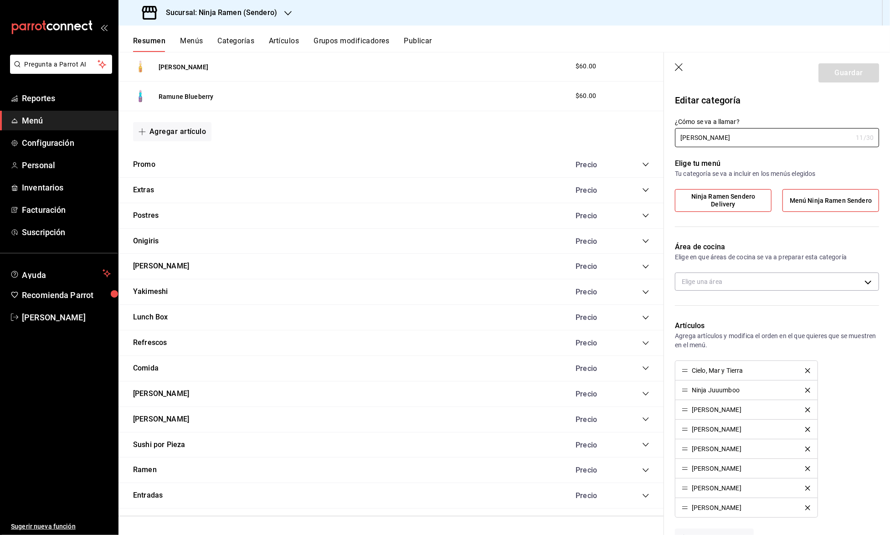
type input "1aebde0d-1169-4b2f-962e-2338329a5bf1"
click at [682, 68] on icon "button" at bounding box center [679, 67] width 9 height 9
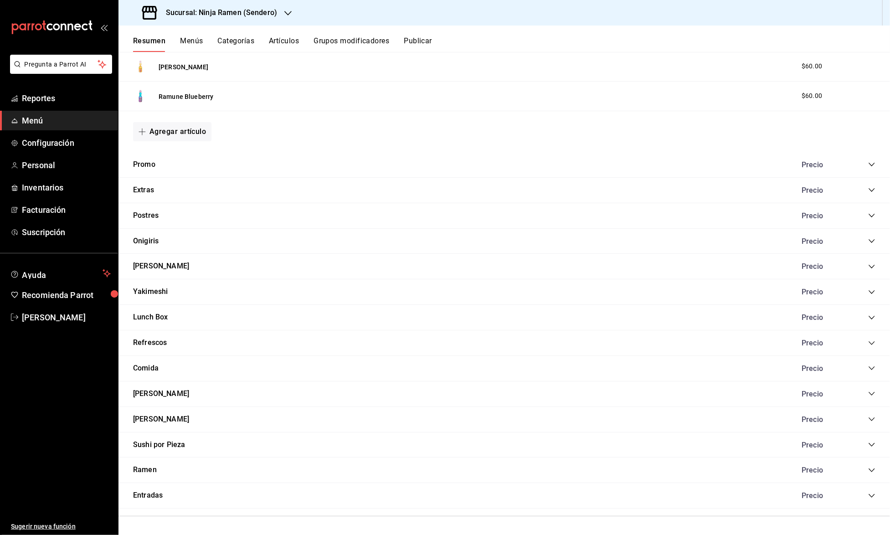
click at [868, 394] on icon "collapse-category-row" at bounding box center [871, 393] width 7 height 7
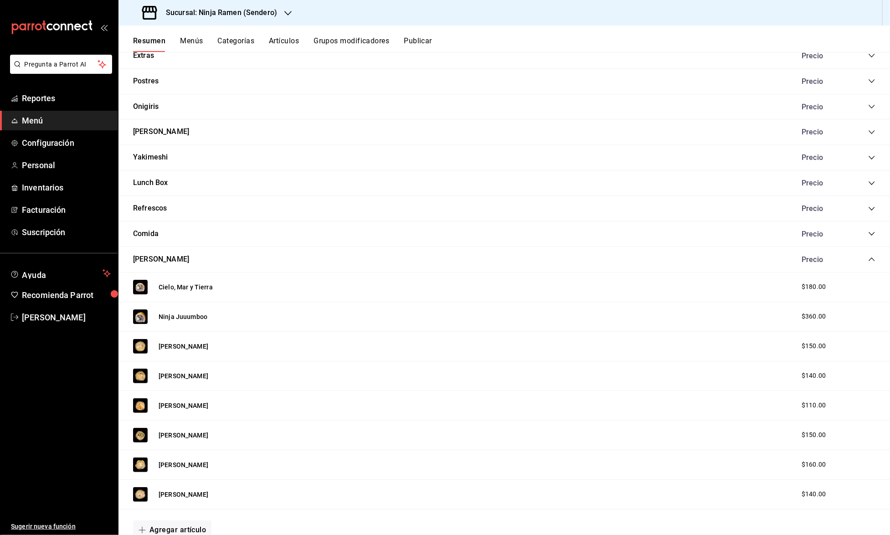
scroll to position [671, 0]
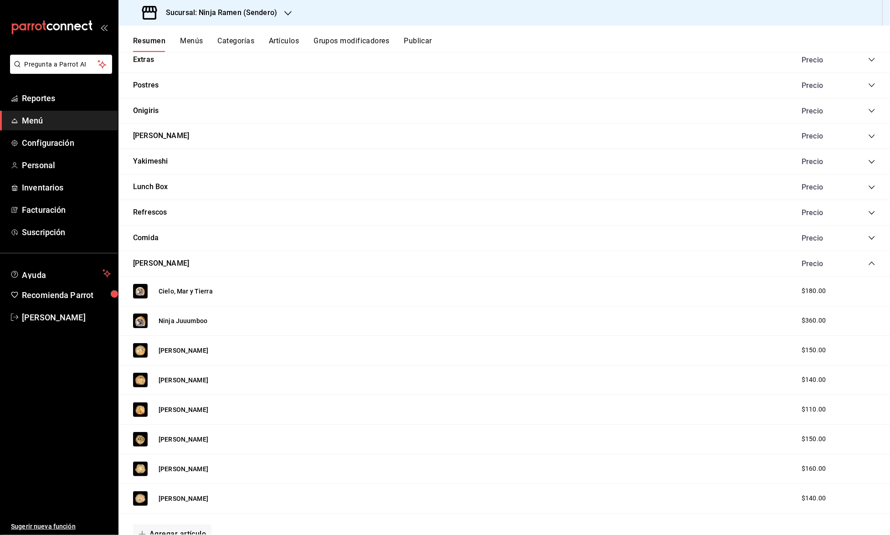
click at [870, 243] on div "Comida Precio" at bounding box center [503, 239] width 771 height 26
click at [872, 241] on icon "collapse-category-row" at bounding box center [871, 237] width 7 height 7
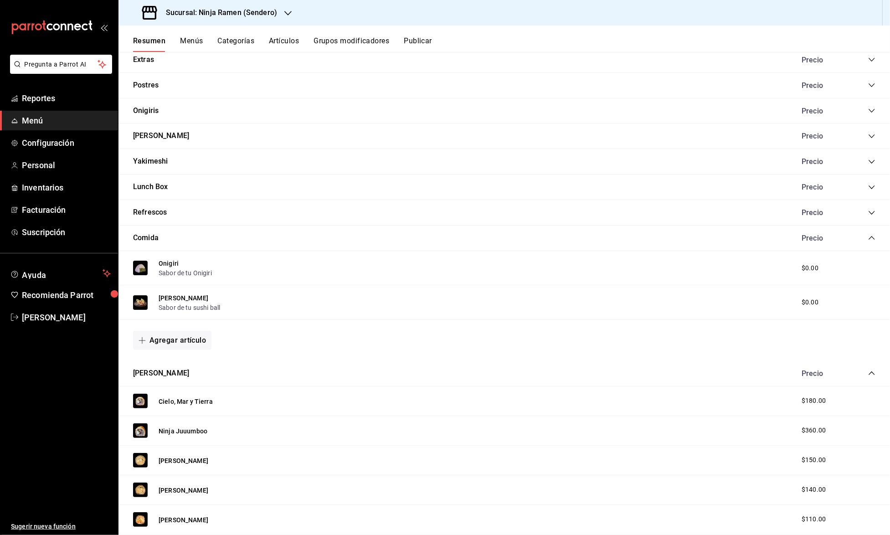
click at [354, 40] on button "Grupos modificadores" at bounding box center [351, 43] width 76 height 15
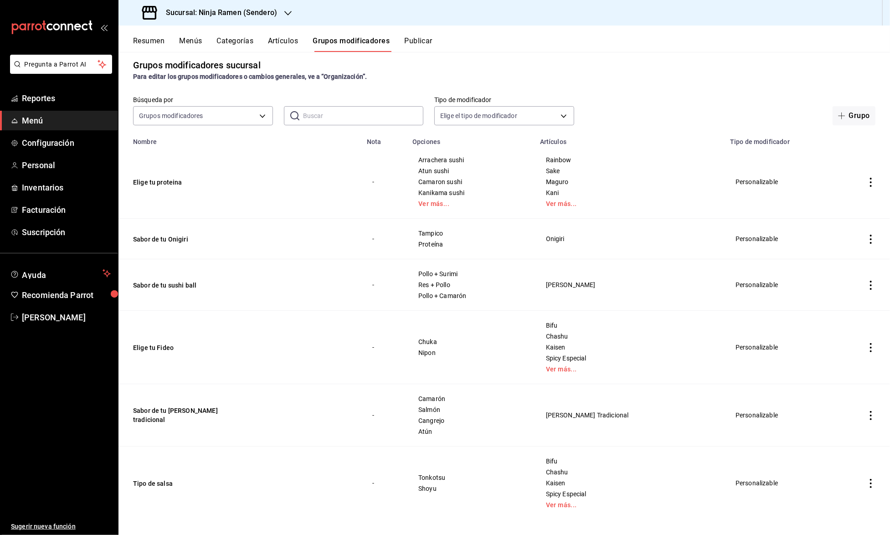
scroll to position [8, 0]
click at [175, 281] on button "Sabor de tu sushi ball" at bounding box center [187, 285] width 109 height 9
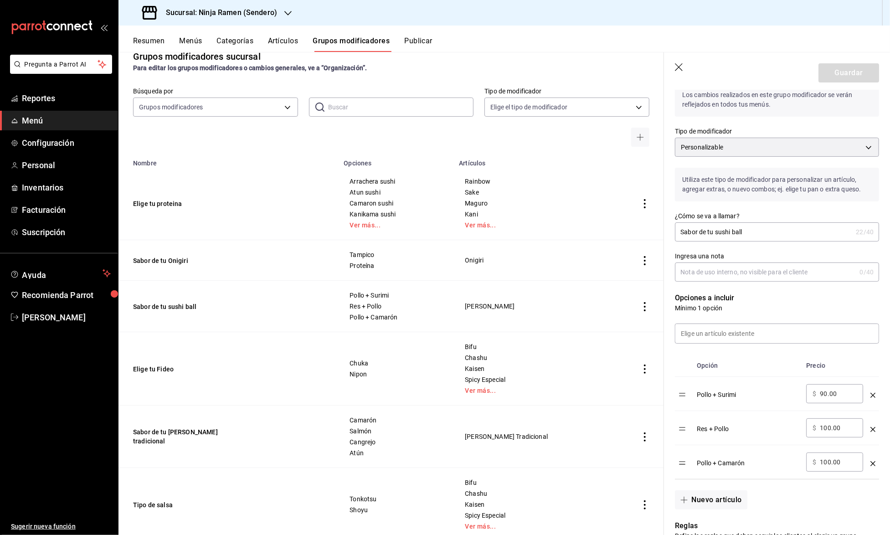
scroll to position [15, 0]
click at [169, 262] on button "Sabor de tu Onigiri" at bounding box center [187, 261] width 109 height 9
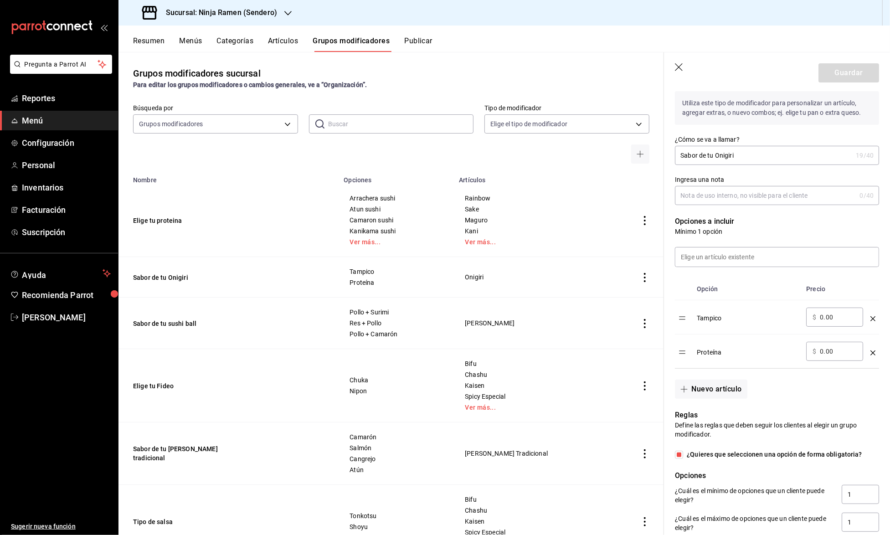
click at [281, 39] on button "Artículos" at bounding box center [283, 43] width 30 height 15
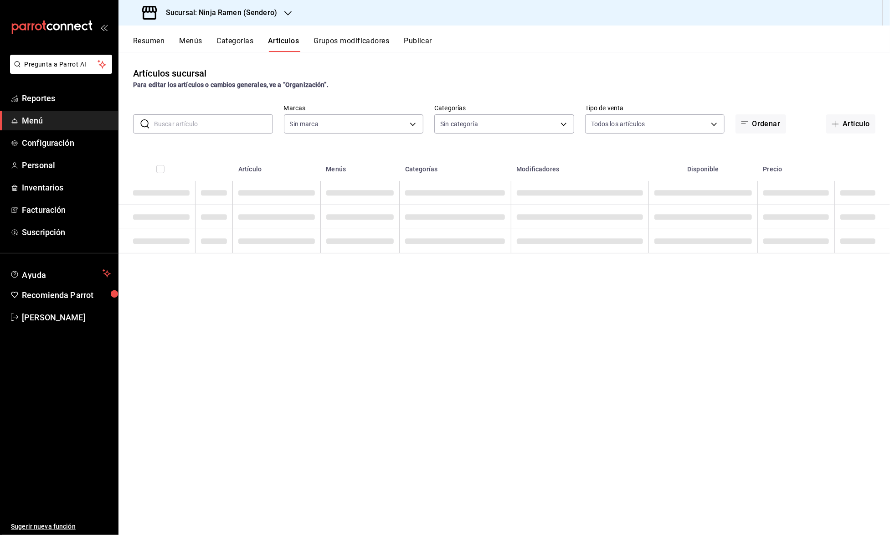
click at [212, 126] on input "text" at bounding box center [213, 124] width 119 height 18
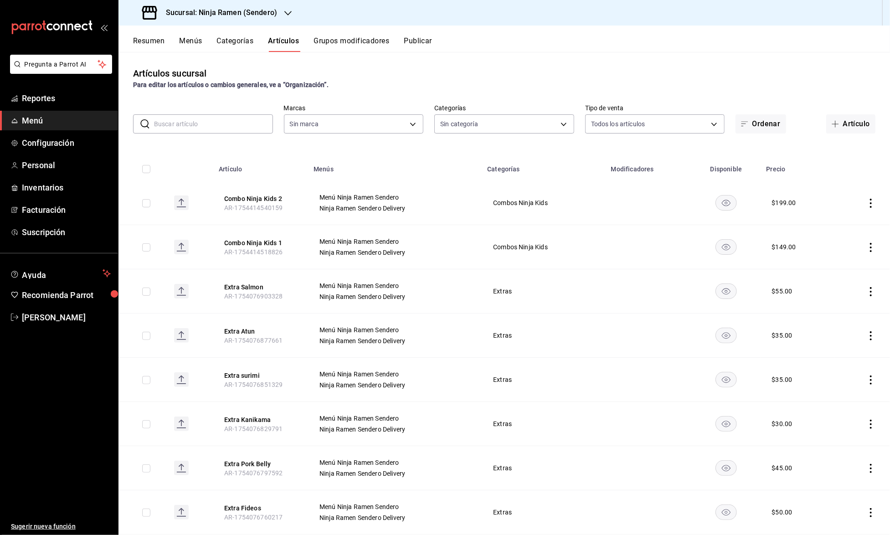
type input "cfadaddc-da4b-4f9f-9189-9f14436ea922,5e30e749-35c6-484c-ba19-2cf8798bd027,313f7…"
type input "a81e74d5-4026-4601-816e-611545ac76be"
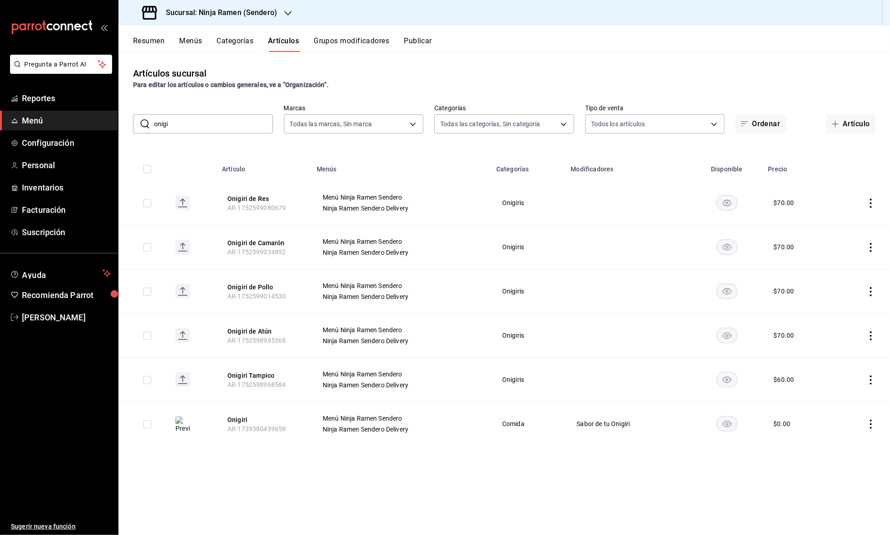
click at [220, 114] on div "​ onigi ​" at bounding box center [203, 123] width 140 height 19
click at [210, 120] on input "onigi" at bounding box center [213, 124] width 119 height 18
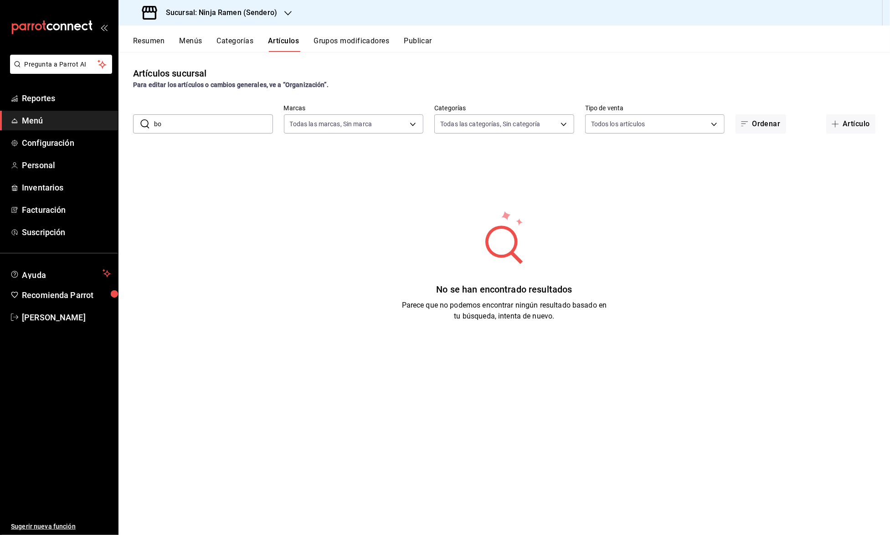
type input "b"
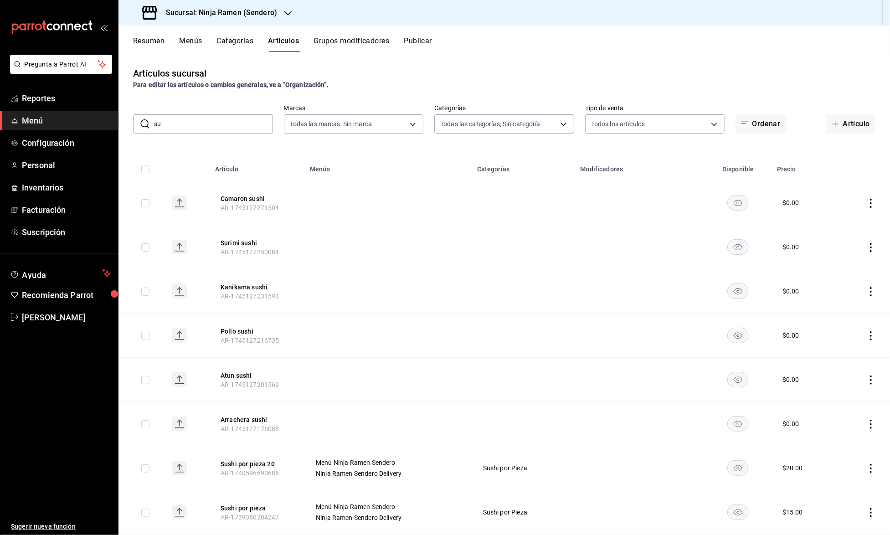
type input "s"
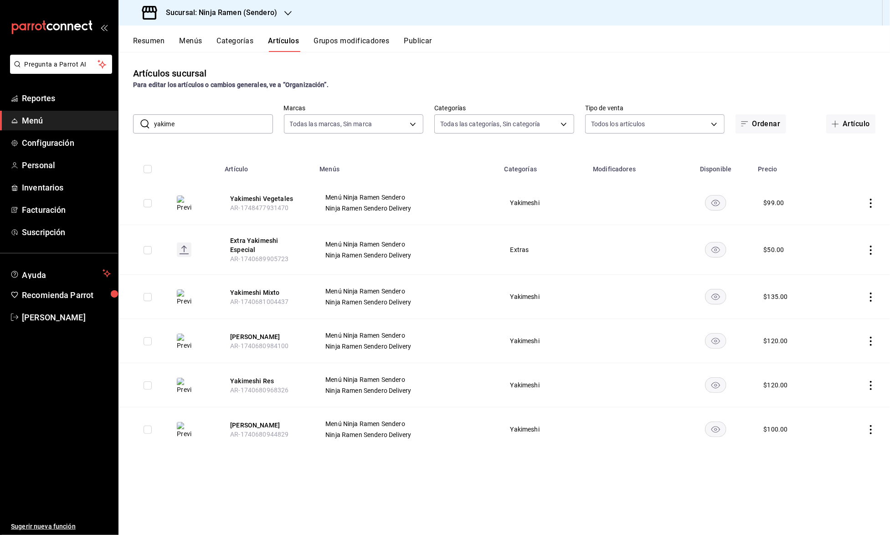
click at [222, 128] on input "yakime" at bounding box center [213, 124] width 119 height 18
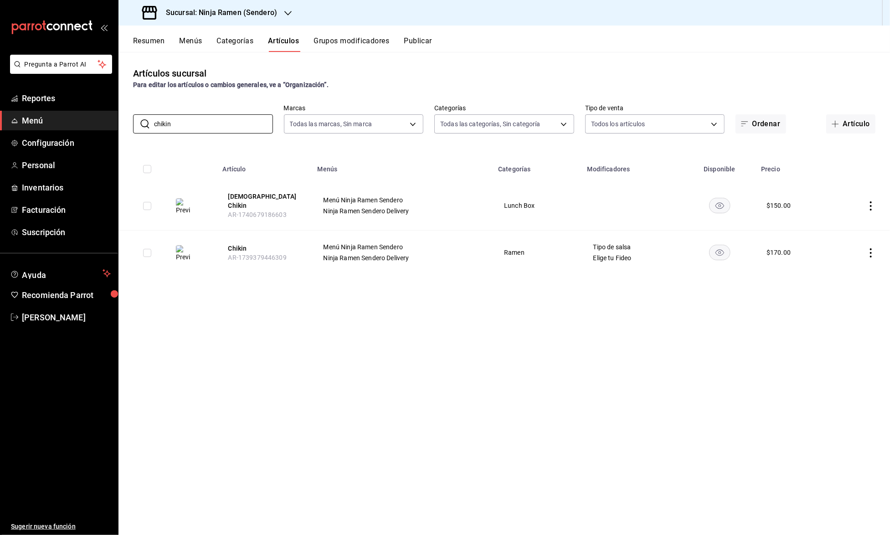
click at [221, 106] on div "​ chikin ​ Marcas Todas las marcas, Sin marca a81e74d5-4026-4601-816e-611545ac7…" at bounding box center [503, 118] width 771 height 29
click at [215, 119] on input "chikin" at bounding box center [213, 124] width 119 height 18
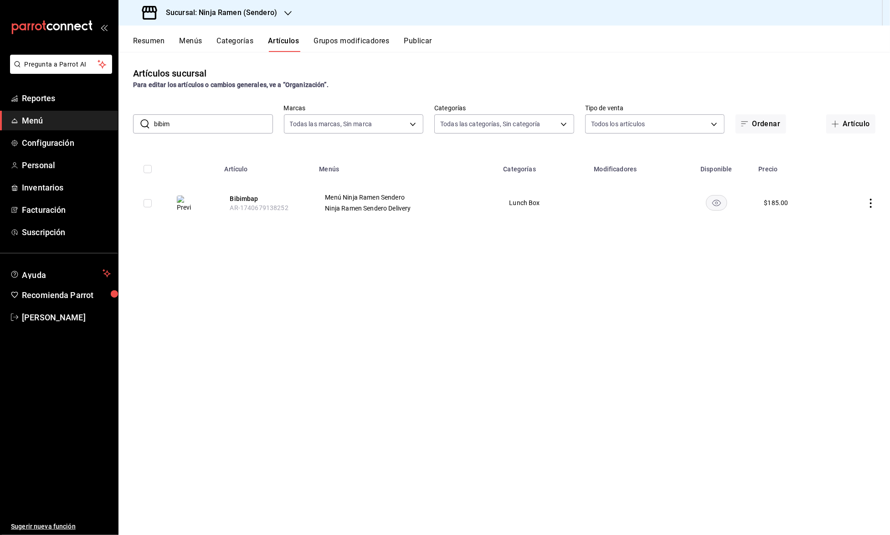
click at [220, 120] on input "bibim" at bounding box center [213, 124] width 119 height 18
click at [241, 95] on div "Artículos sucursal Para editar los artículos o cambios generales, ve a “Organiz…" at bounding box center [503, 293] width 771 height 482
click at [232, 115] on input "tuna poke" at bounding box center [213, 124] width 119 height 18
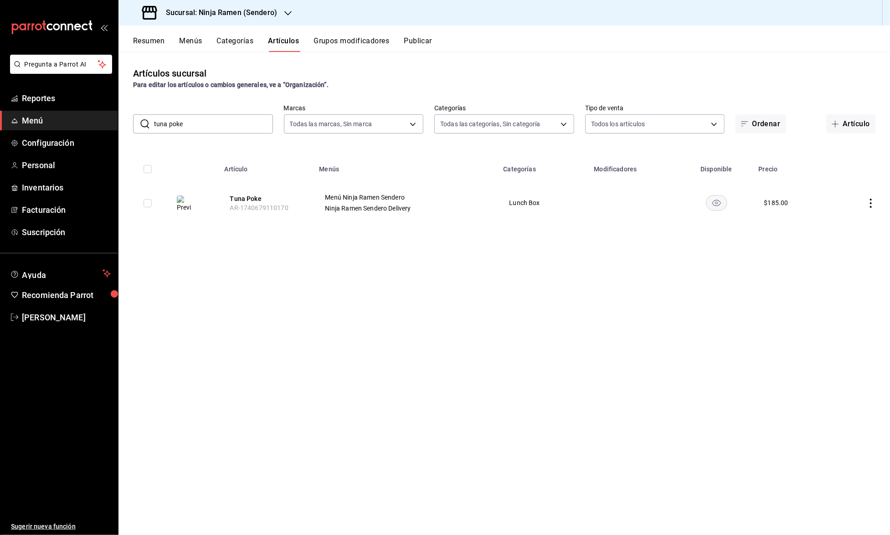
click at [232, 115] on input "tuna poke" at bounding box center [213, 124] width 119 height 18
click at [225, 119] on input "tuna poke" at bounding box center [213, 124] width 119 height 18
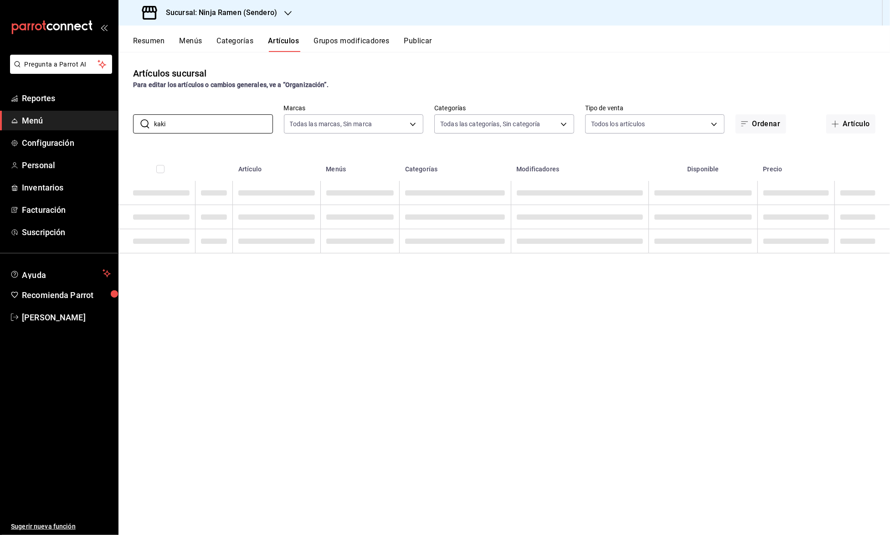
type input "kakia"
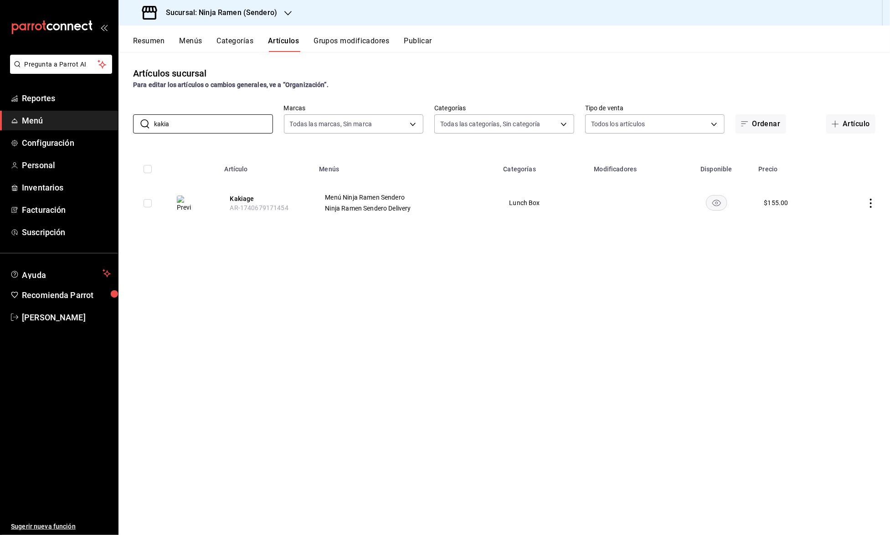
click at [202, 124] on input "kakia" at bounding box center [213, 124] width 119 height 18
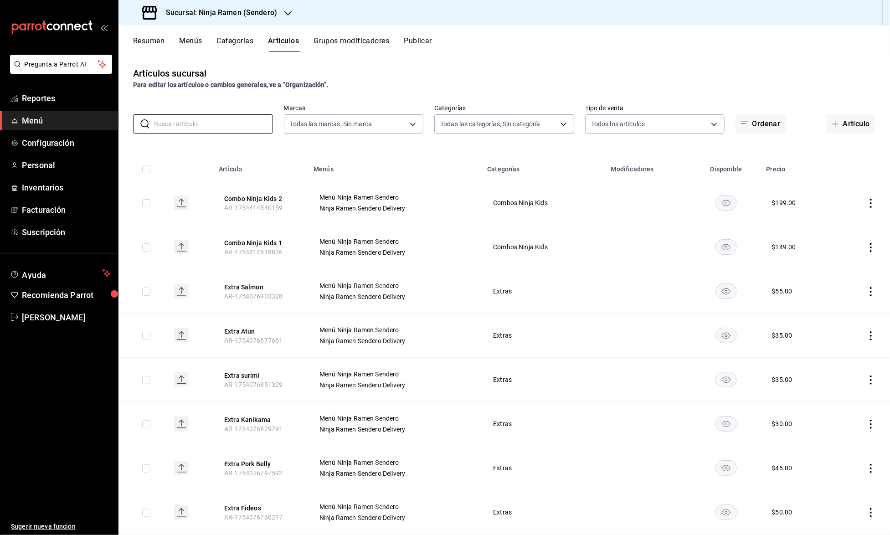
click at [240, 124] on input "text" at bounding box center [213, 124] width 119 height 18
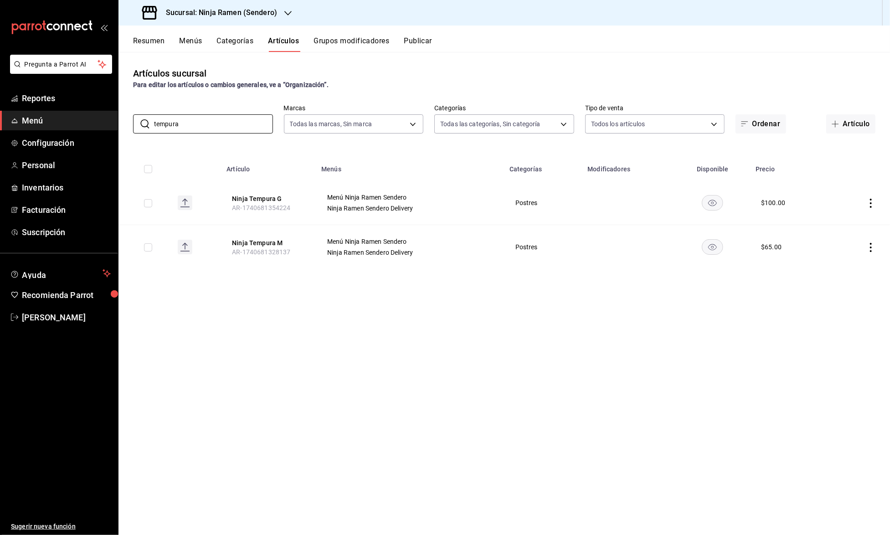
type input "tempura"
click at [277, 16] on div "Sucursal: Ninja Ramen (Sendero)" at bounding box center [210, 13] width 169 height 26
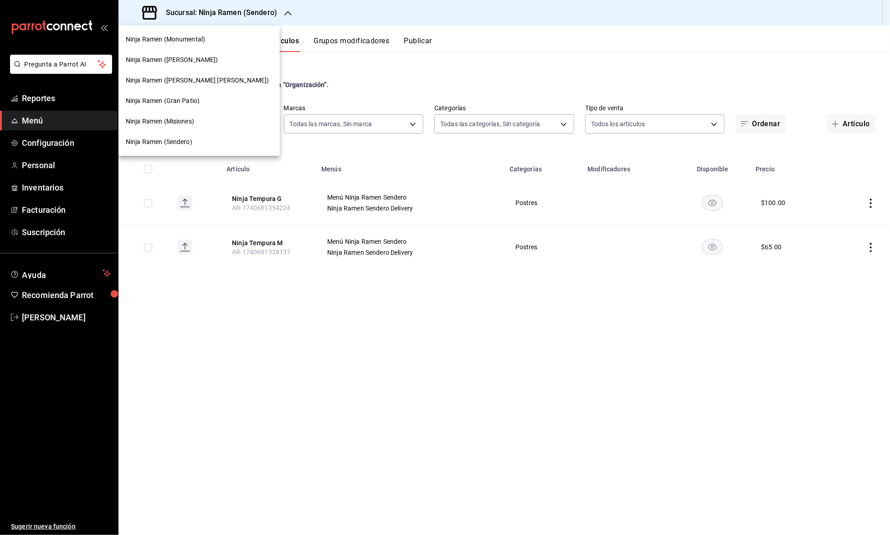
click at [205, 121] on div "Ninja Ramen (Misiones)" at bounding box center [199, 122] width 147 height 10
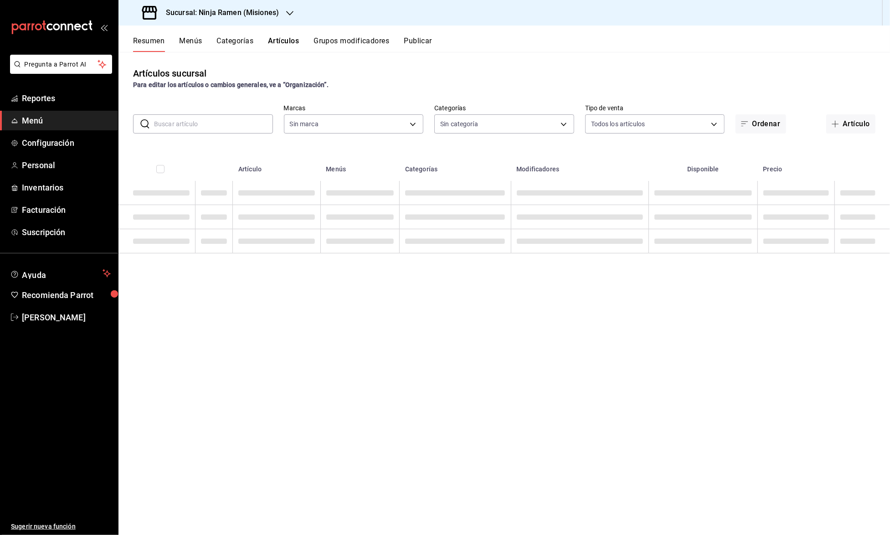
type input "a81e74d5-4026-4601-816e-611545ac76be"
type input "1e644c87-4f3e-41ce-b4a6-2ff1556381ec"
type input "3b15d461-965b-48cf-8e4b-a02dd30a9a01,84f9ac52-40c5-4d88-b5cf-dfb026d8b3df,98272…"
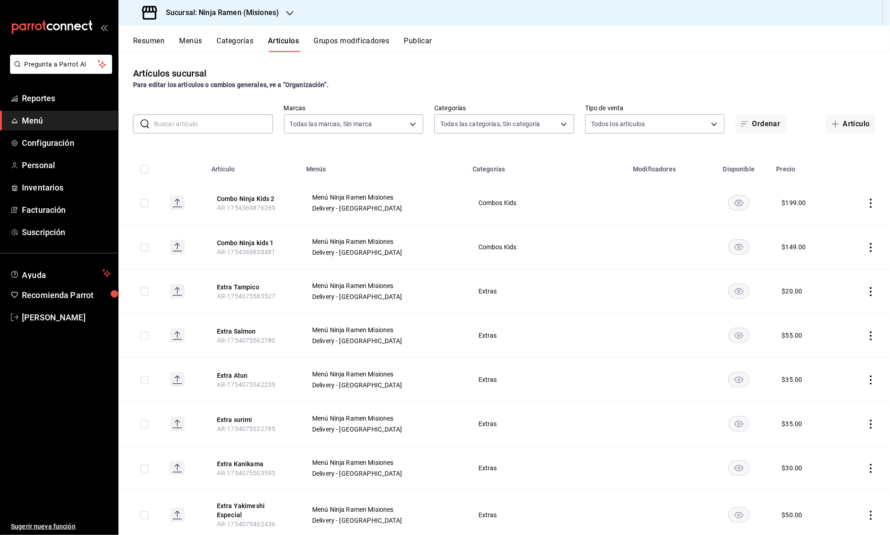
click at [228, 123] on input "text" at bounding box center [213, 124] width 119 height 18
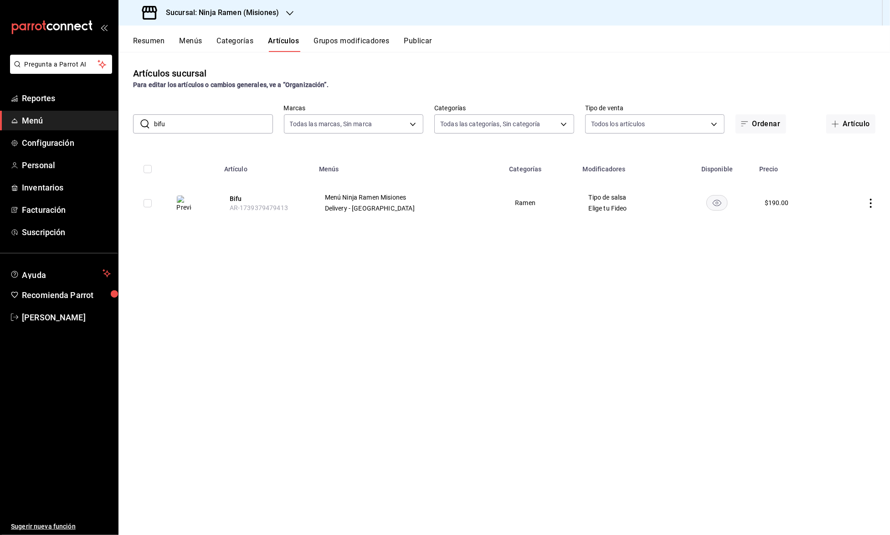
click at [214, 123] on input "bifu" at bounding box center [213, 124] width 119 height 18
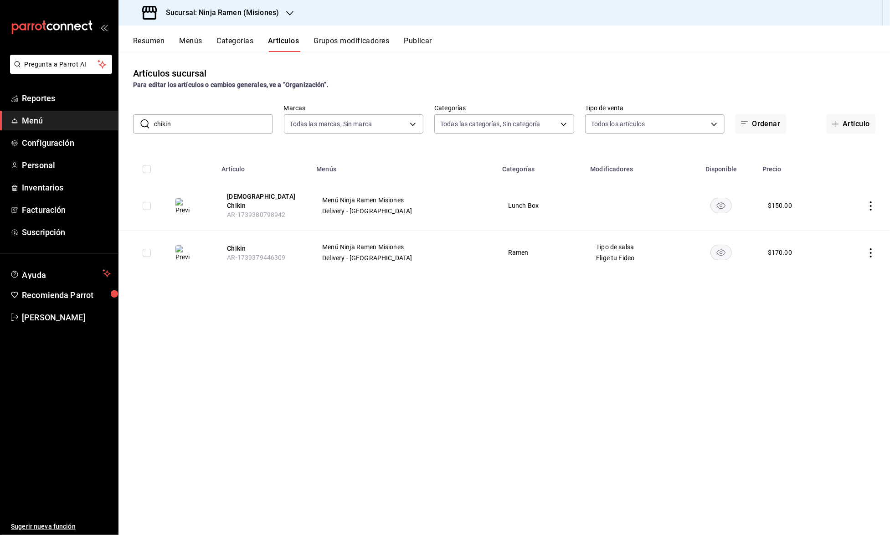
click at [210, 126] on input "chikin" at bounding box center [213, 124] width 119 height 18
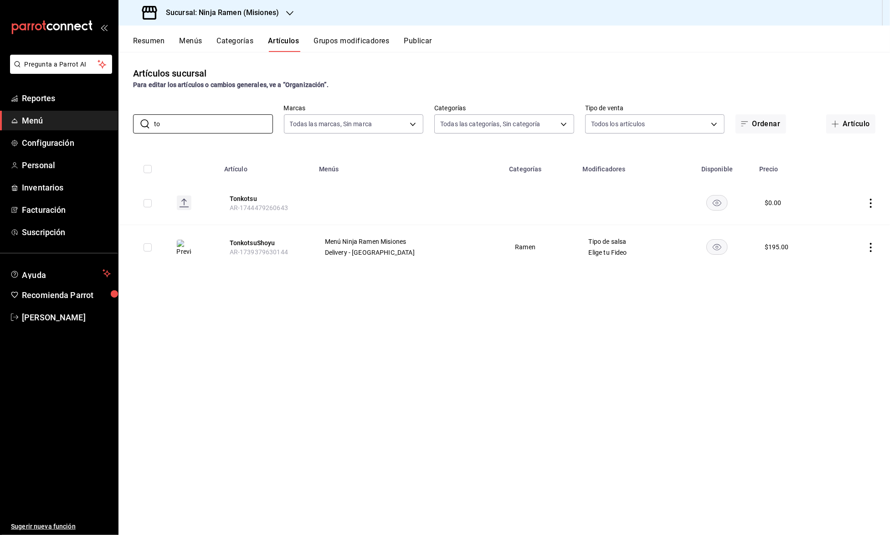
type input "t"
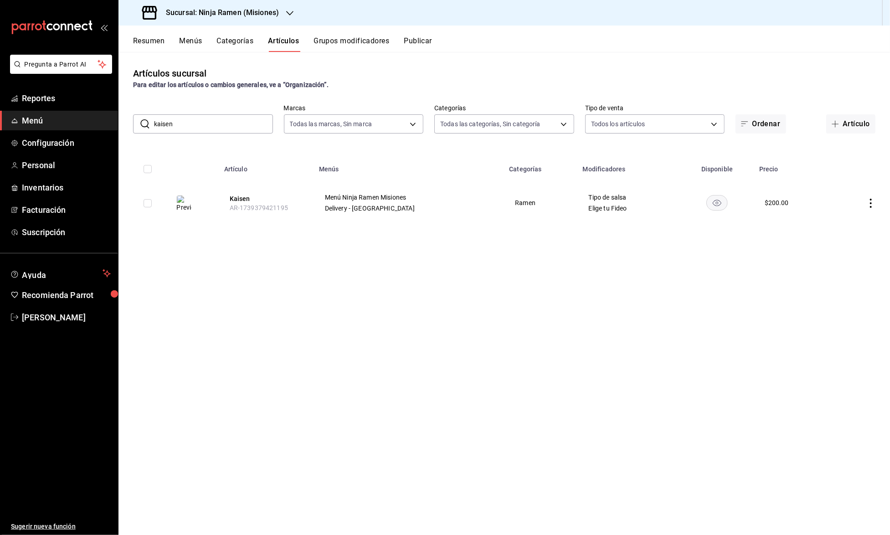
click at [188, 115] on input "kaisen" at bounding box center [213, 124] width 119 height 18
click at [185, 125] on input "kaisen" at bounding box center [213, 124] width 119 height 18
click at [211, 124] on input "chash" at bounding box center [213, 124] width 119 height 18
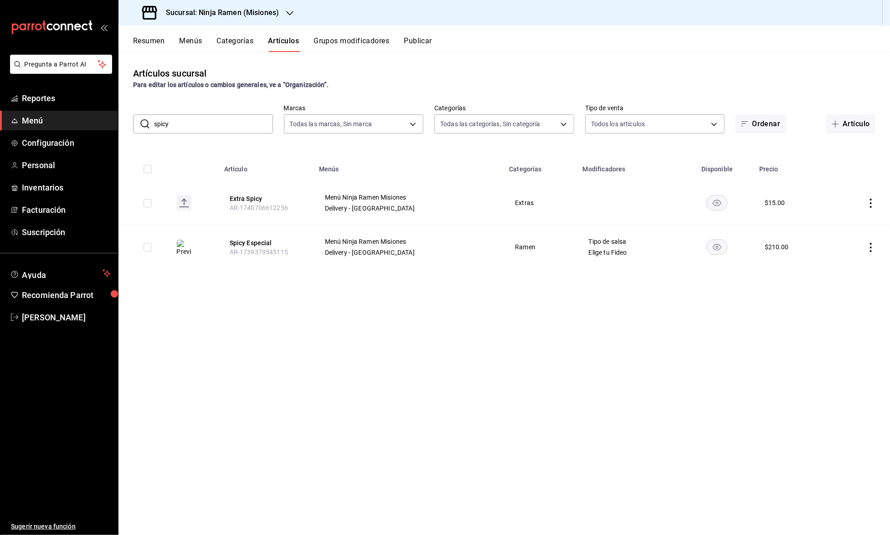
click at [226, 117] on input "spicy" at bounding box center [213, 124] width 119 height 18
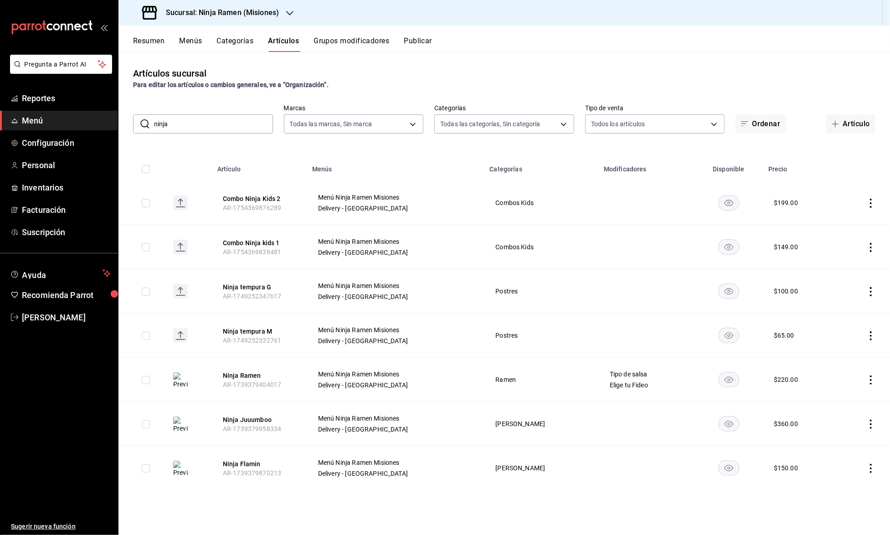
click at [181, 128] on input "ninja" at bounding box center [213, 124] width 119 height 18
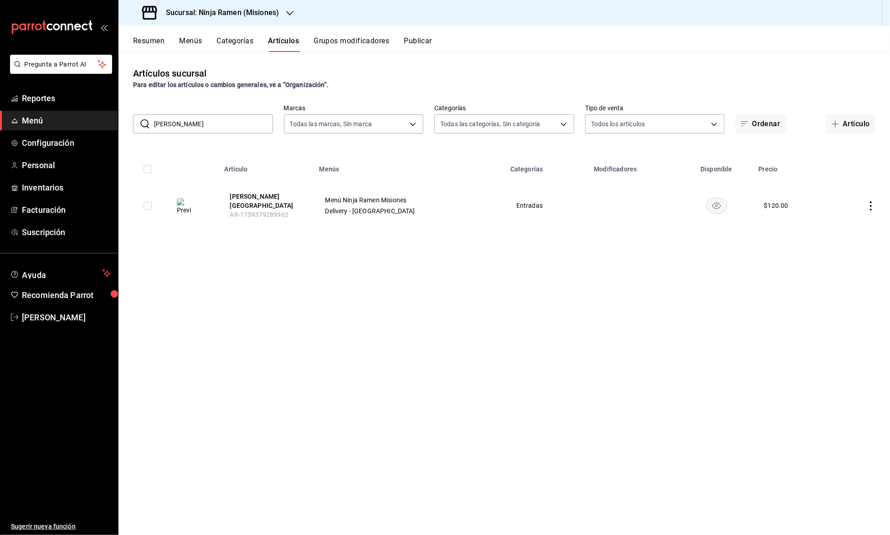
click at [186, 121] on input "[PERSON_NAME]" at bounding box center [213, 124] width 119 height 18
click at [222, 124] on input "gyo" at bounding box center [213, 124] width 119 height 18
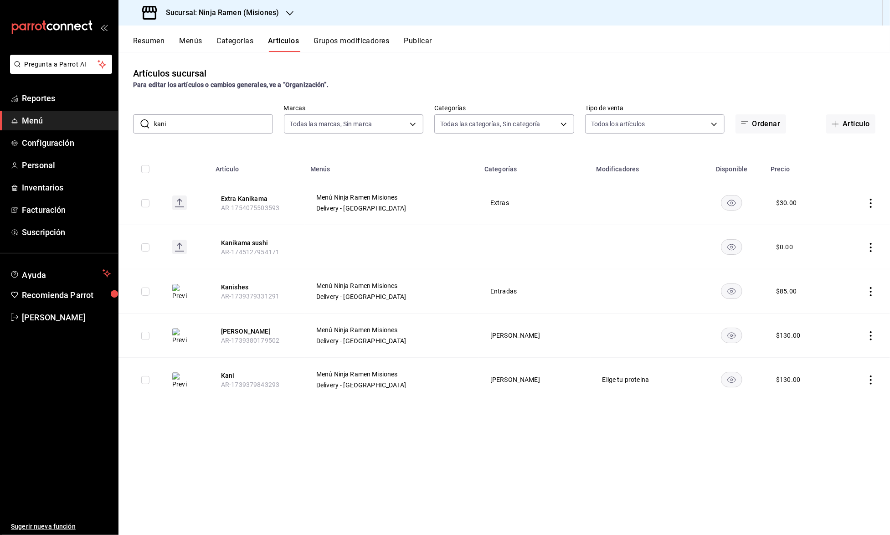
click at [213, 127] on input "kani" at bounding box center [213, 124] width 119 height 18
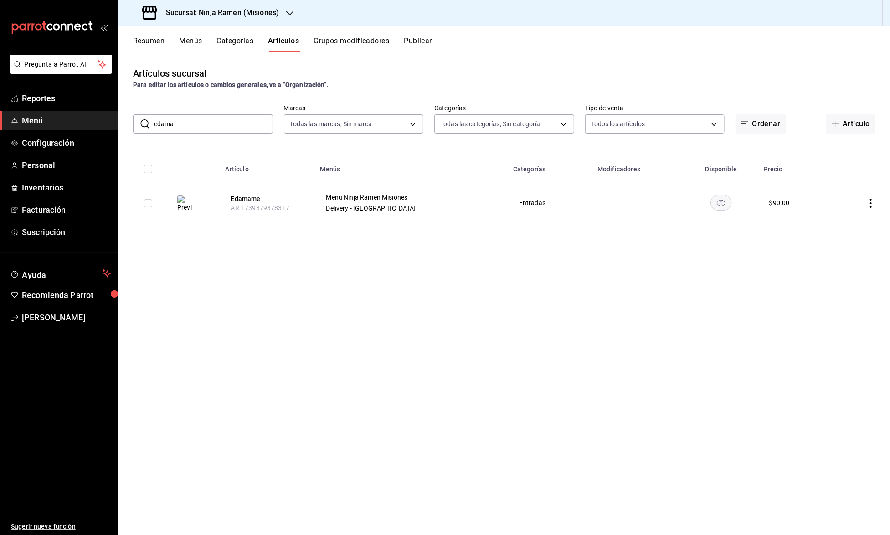
click at [192, 119] on input "edama" at bounding box center [213, 124] width 119 height 18
click at [201, 115] on input "rainbo" at bounding box center [213, 124] width 119 height 18
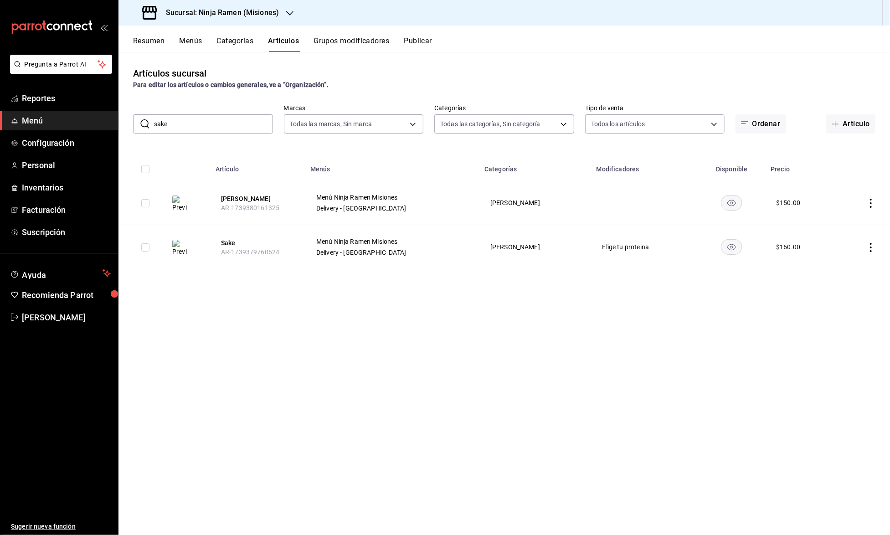
click at [226, 121] on input "sake" at bounding box center [213, 124] width 119 height 18
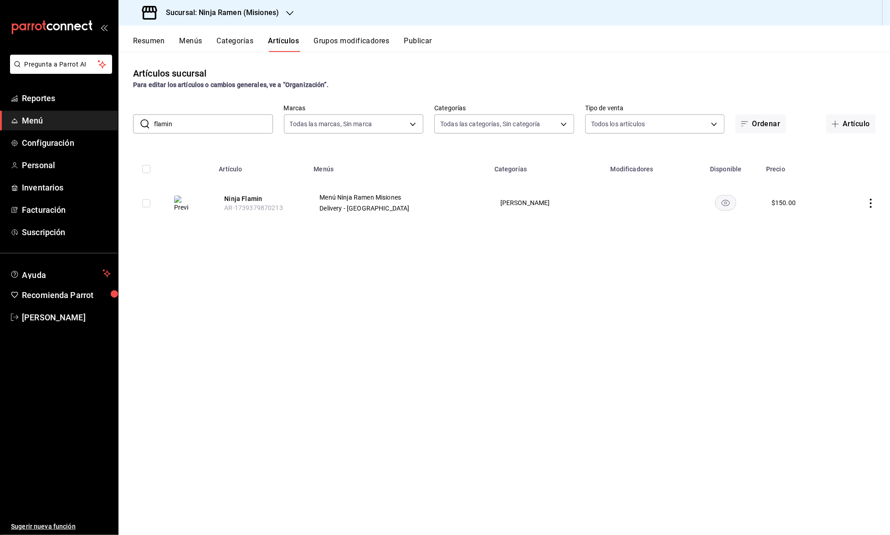
click at [187, 120] on input "flamin" at bounding box center [213, 124] width 119 height 18
click at [207, 118] on input "maguro" at bounding box center [213, 124] width 119 height 18
click at [212, 124] on input "tuna poke" at bounding box center [213, 124] width 119 height 18
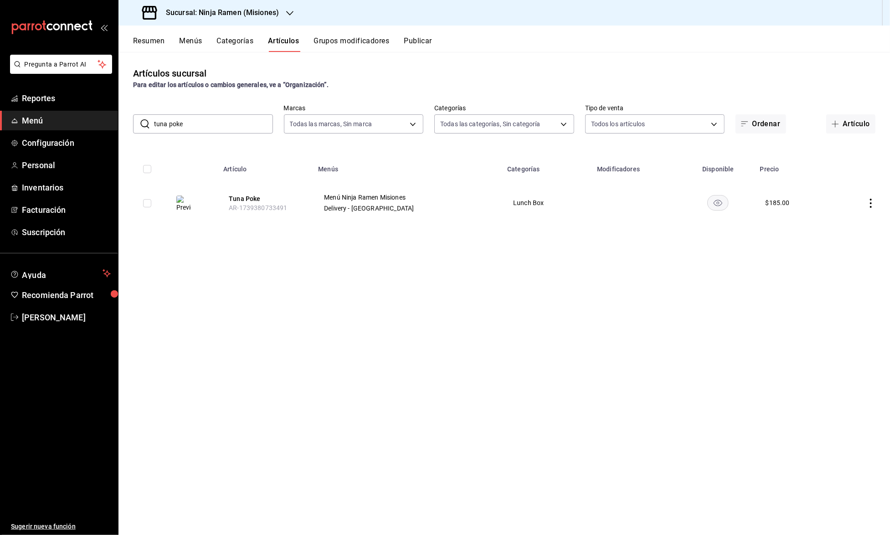
click at [212, 124] on input "tuna poke" at bounding box center [213, 124] width 119 height 18
click at [214, 118] on input "yakisoba" at bounding box center [213, 124] width 119 height 18
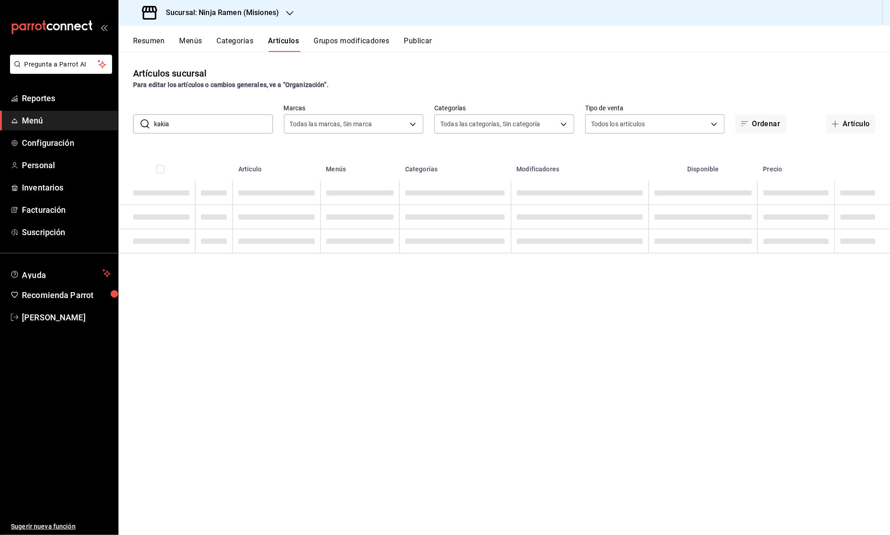
click at [214, 118] on input "kakia" at bounding box center [213, 124] width 119 height 18
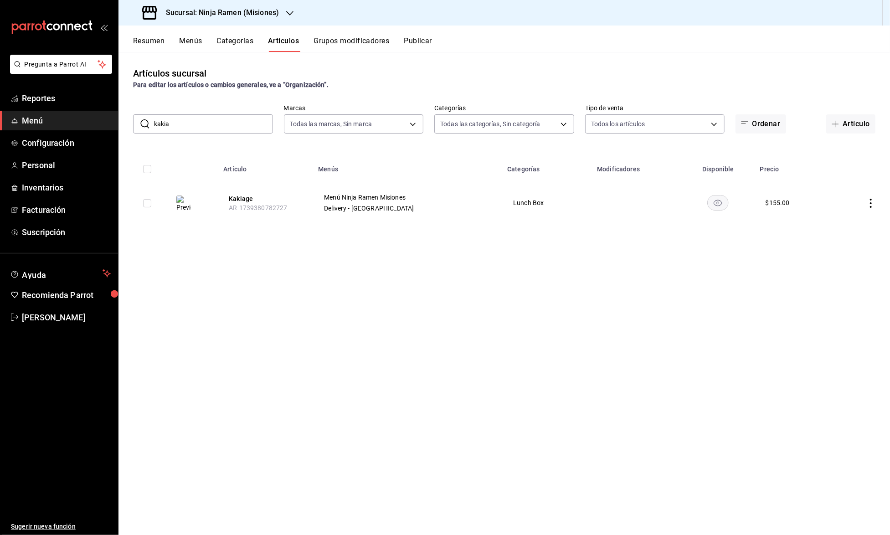
click at [221, 124] on input "kakia" at bounding box center [213, 124] width 119 height 18
click at [160, 123] on input "bib" at bounding box center [213, 124] width 119 height 18
type input "b"
click at [182, 122] on input "[DEMOGRAPHIC_DATA]" at bounding box center [213, 124] width 119 height 18
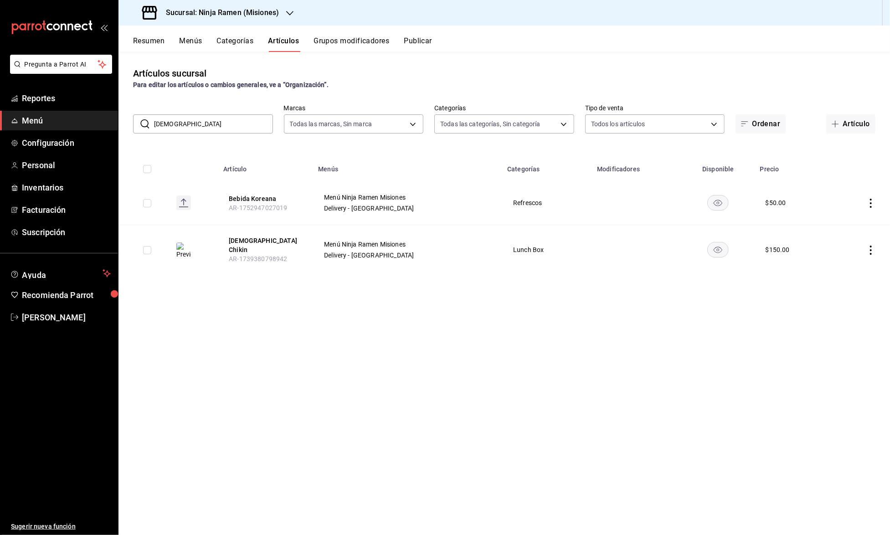
click at [182, 122] on input "[DEMOGRAPHIC_DATA]" at bounding box center [213, 124] width 119 height 18
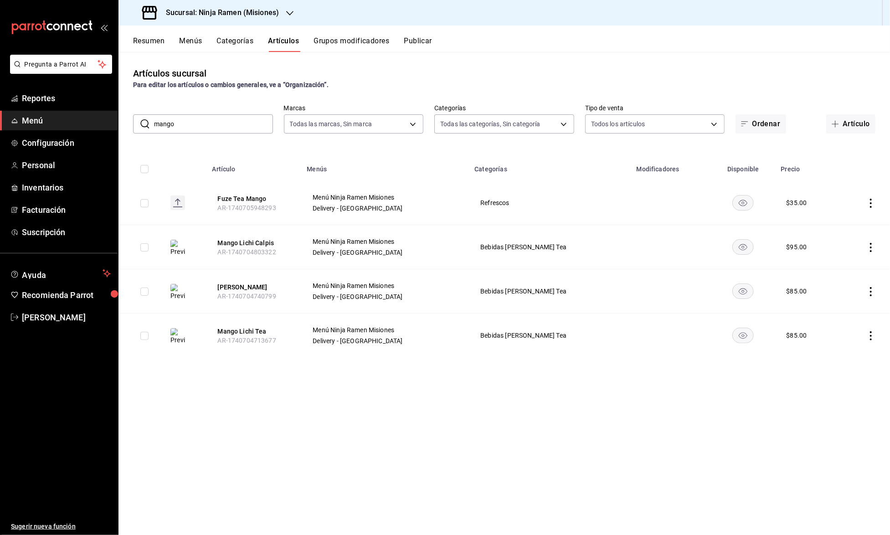
click at [203, 121] on input "mango" at bounding box center [213, 124] width 119 height 18
type input "matcha"
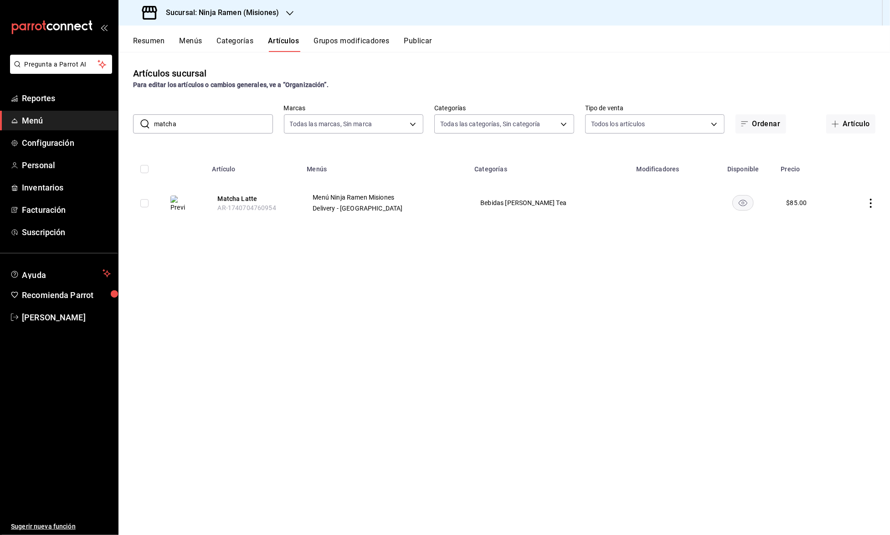
click at [229, 130] on input "matcha" at bounding box center [213, 124] width 119 height 18
click at [250, 117] on input "hokka" at bounding box center [213, 124] width 119 height 18
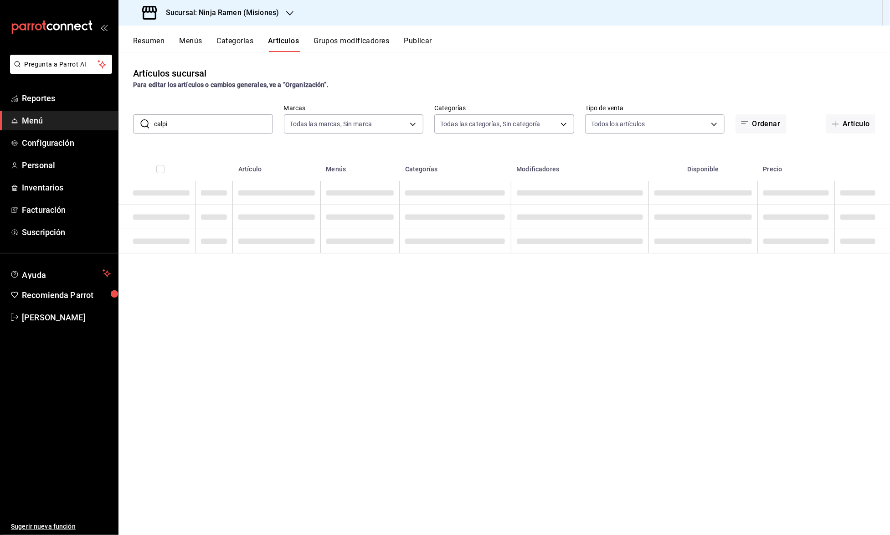
type input "calpis"
